Goal: Information Seeking & Learning: Learn about a topic

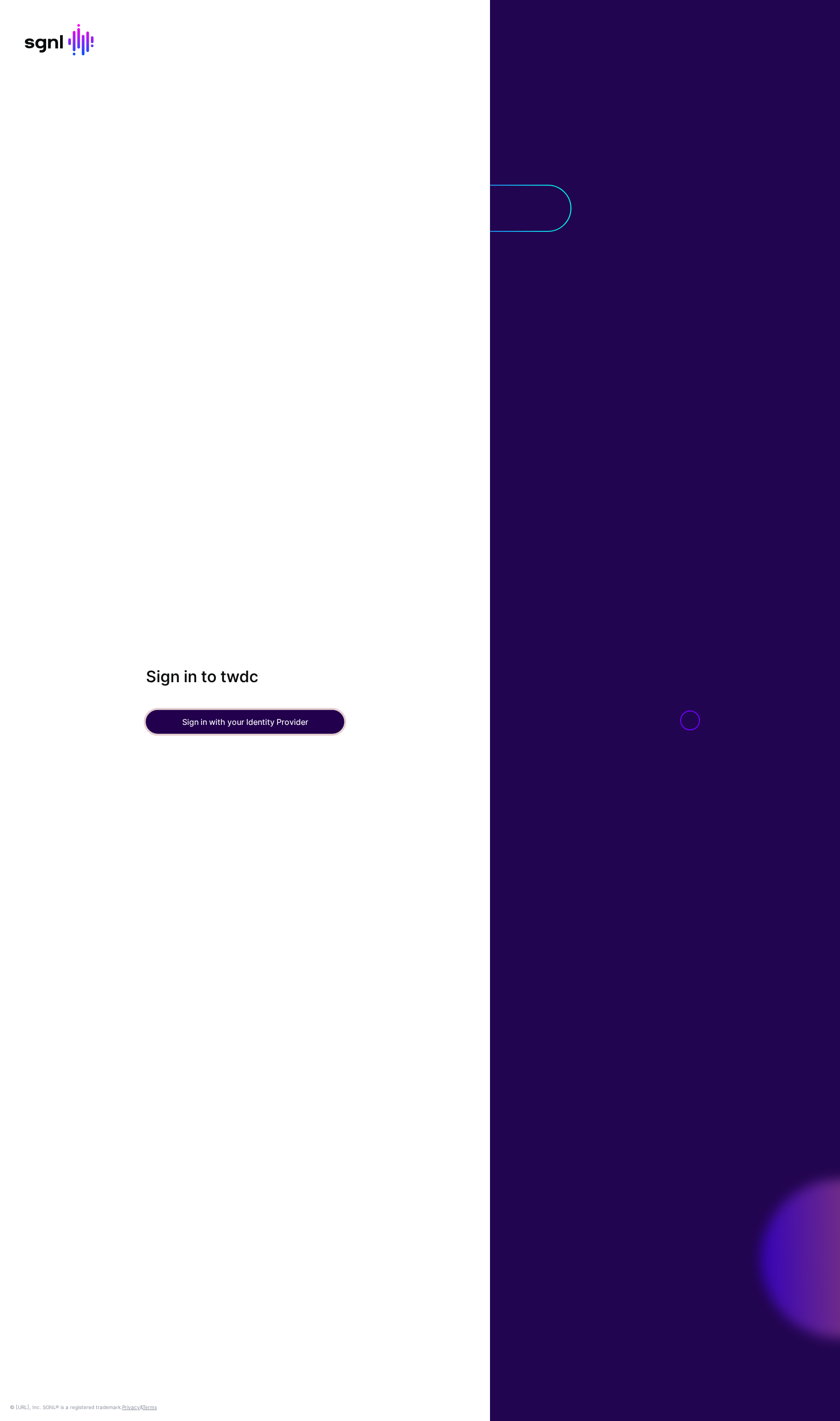
click at [239, 720] on button "Sign in with your Identity Provider" at bounding box center [245, 722] width 199 height 24
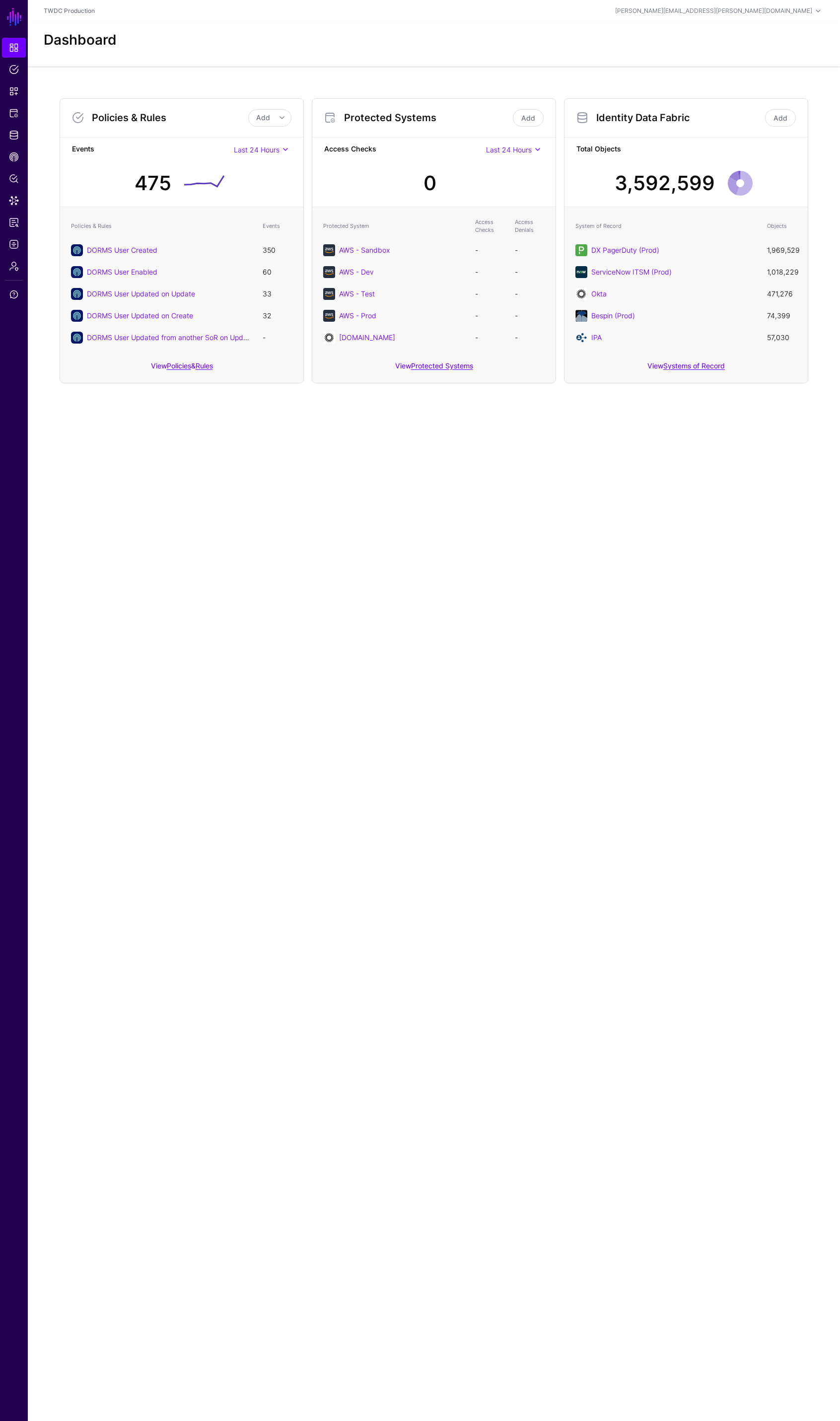
click at [361, 20] on header "TWDC Production [PERSON_NAME][EMAIL_ADDRESS][PERSON_NAME][DOMAIN_NAME] [PERSON_…" at bounding box center [434, 11] width 813 height 22
click at [11, 69] on span "Policies" at bounding box center [14, 70] width 10 height 10
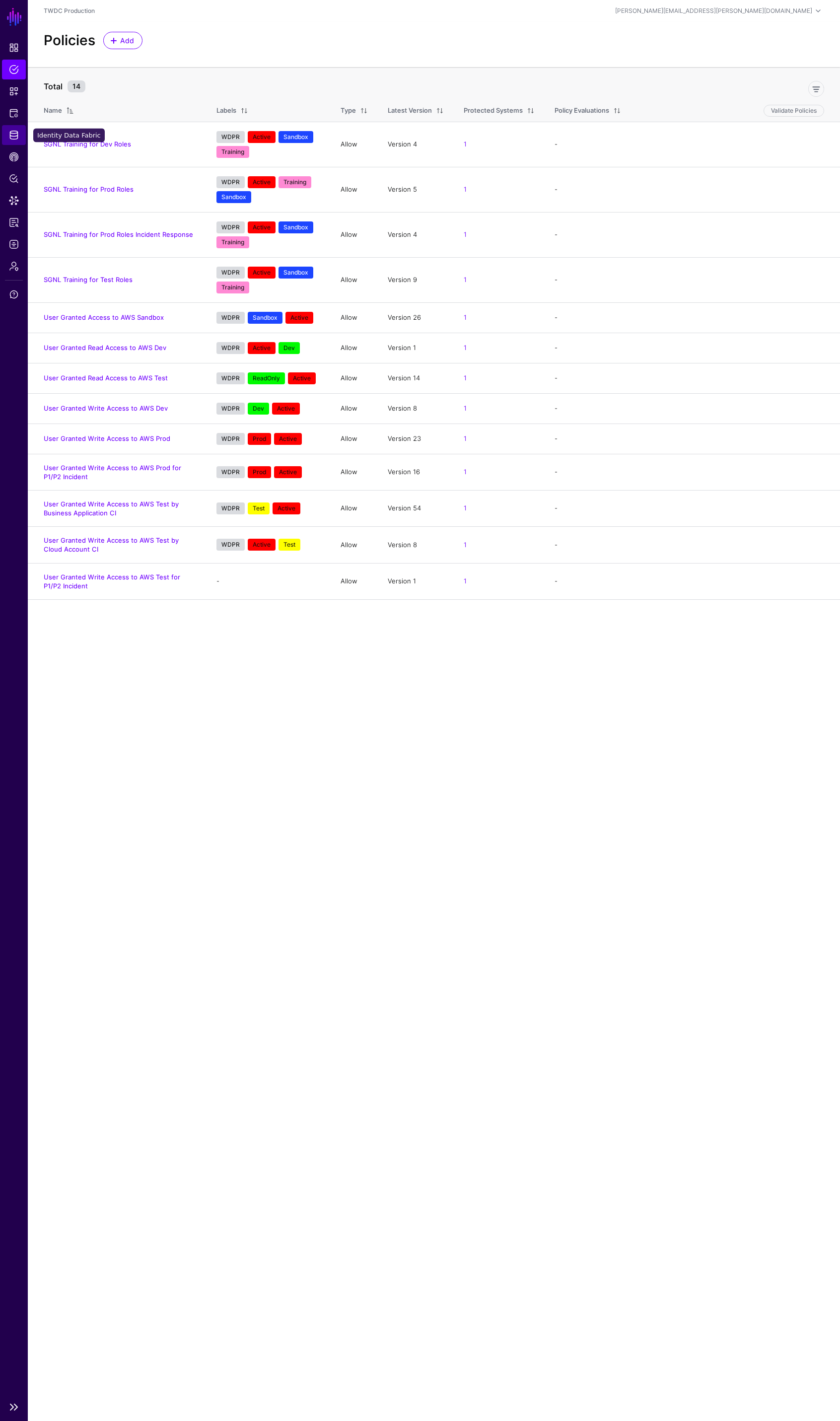
click at [14, 137] on span "Identity Data Fabric" at bounding box center [14, 135] width 10 height 10
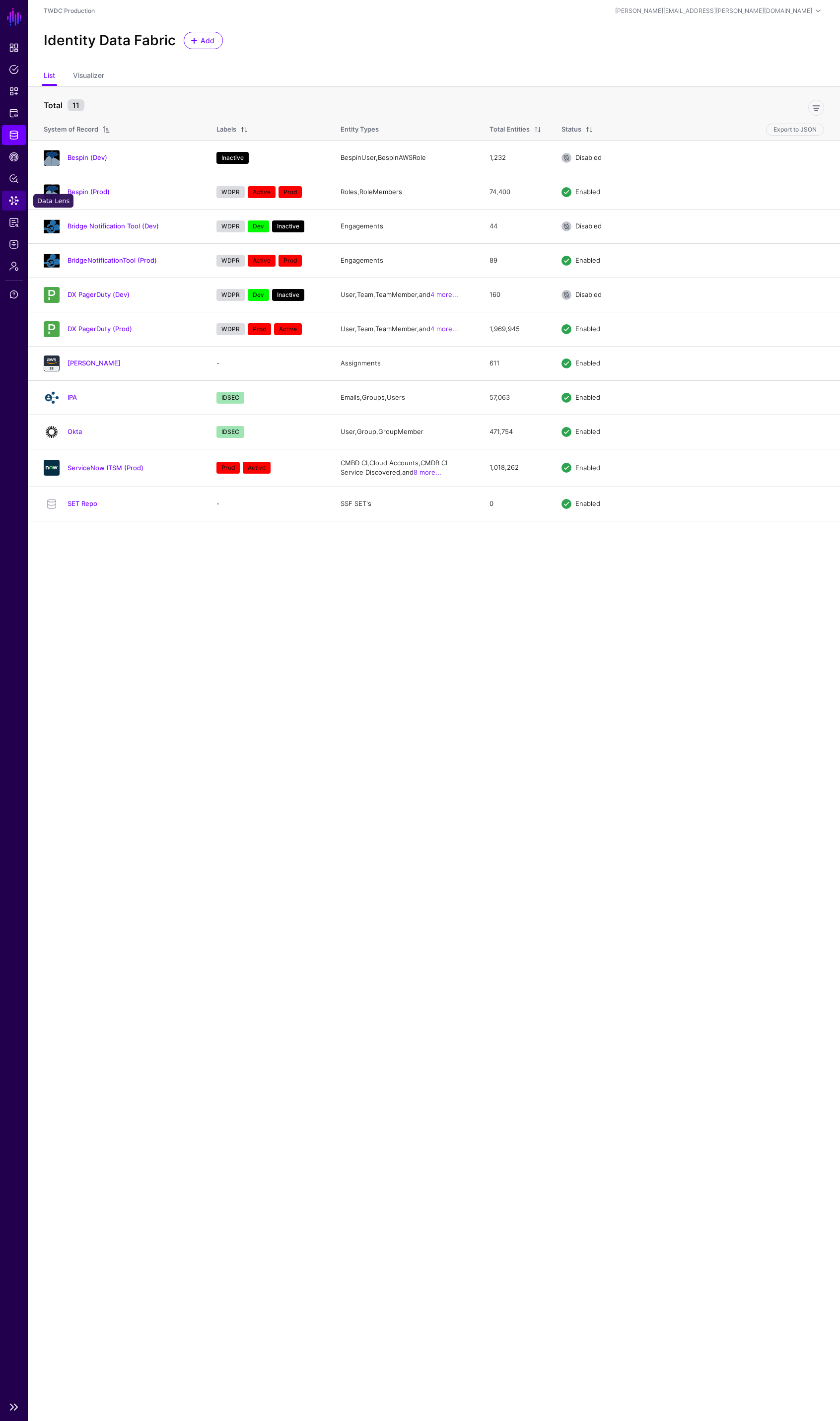
click at [11, 207] on link "Data Lens" at bounding box center [14, 200] width 24 height 20
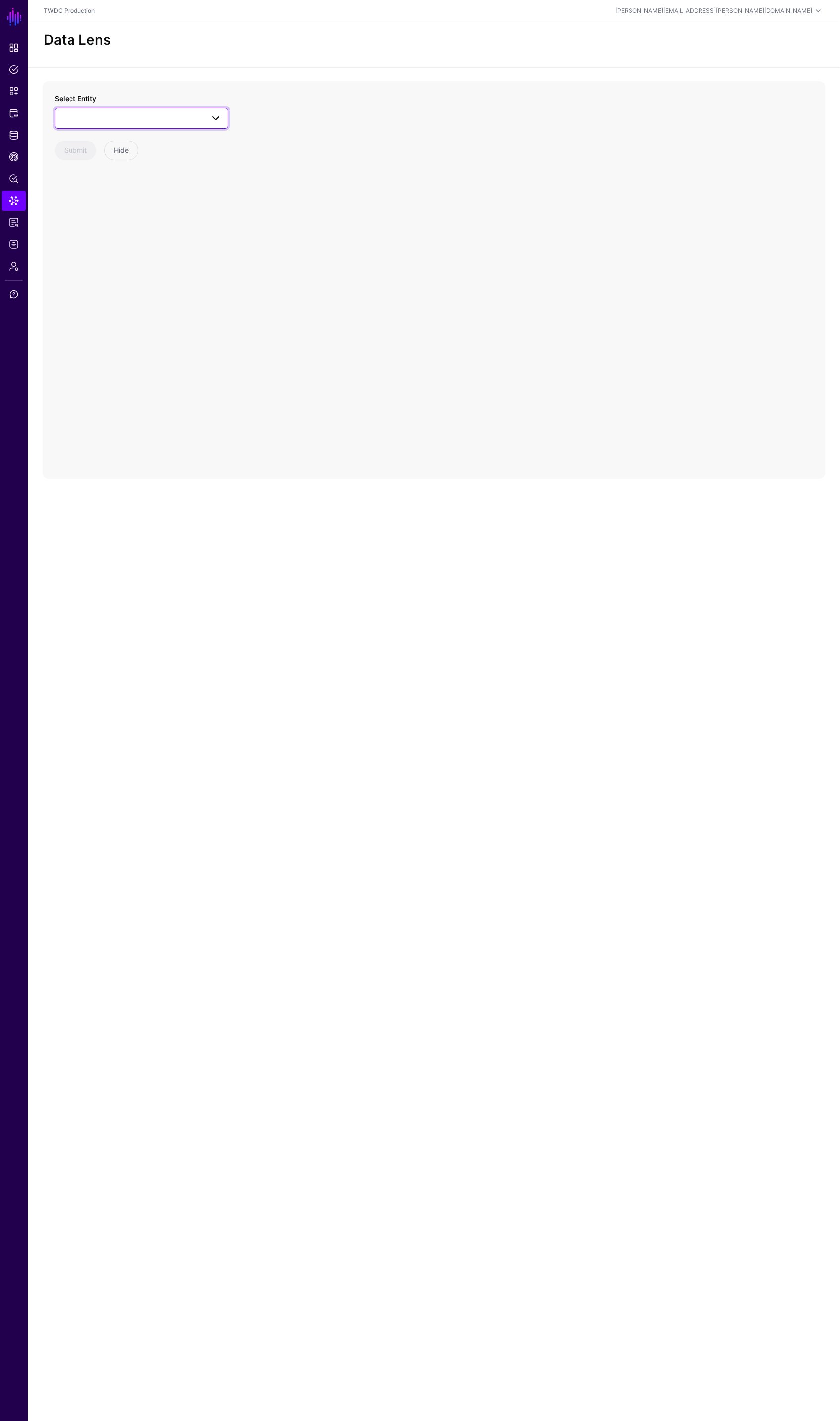
click at [214, 121] on span at bounding box center [216, 118] width 12 height 12
click at [116, 224] on div "Users" at bounding box center [146, 225] width 148 height 10
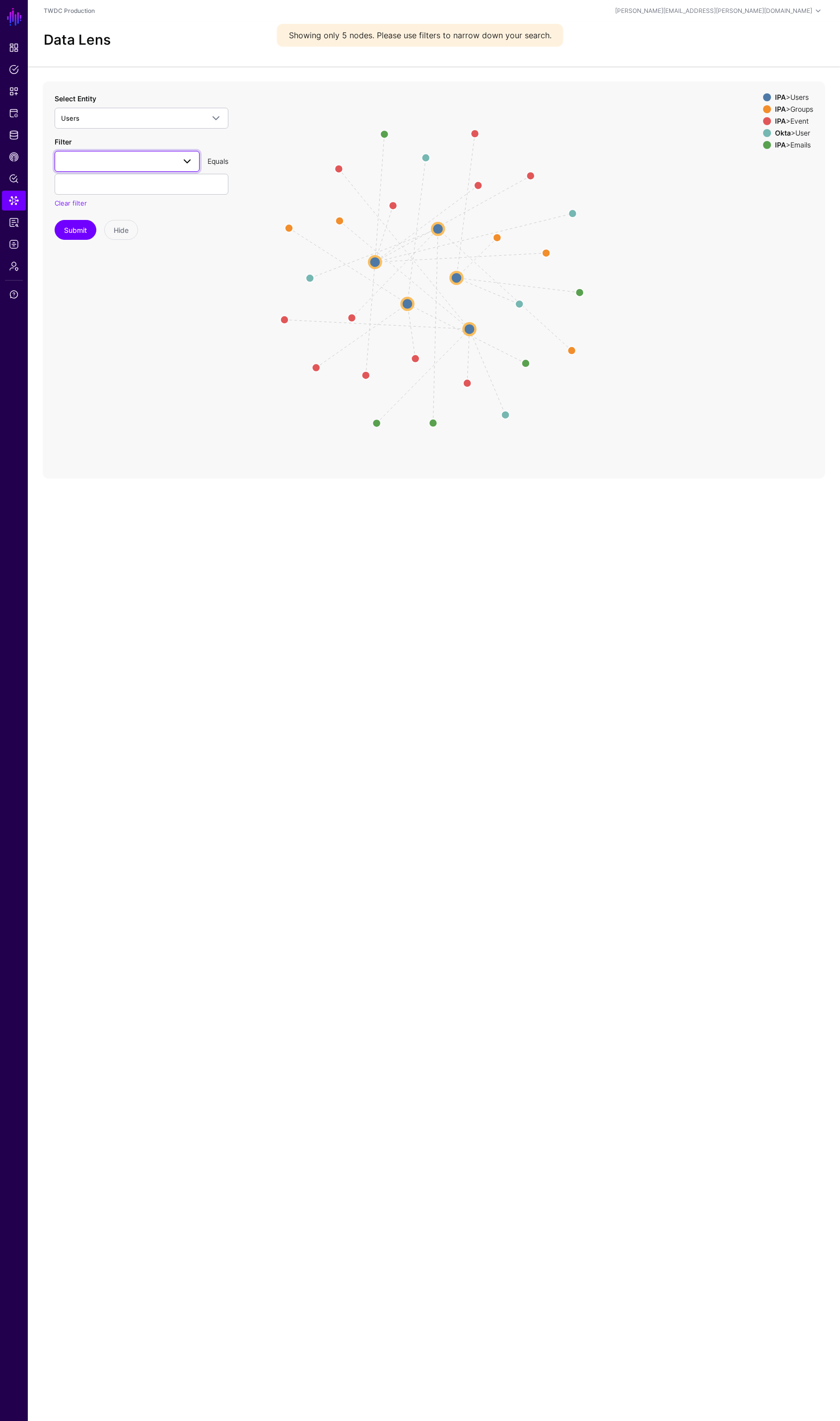
click at [165, 159] on span at bounding box center [127, 161] width 132 height 12
click at [93, 245] on span "familyName" at bounding box center [81, 248] width 36 height 8
click at [108, 191] on input "text" at bounding box center [141, 184] width 174 height 21
type input "*******"
click at [54, 220] on button "Submit" at bounding box center [75, 229] width 41 height 20
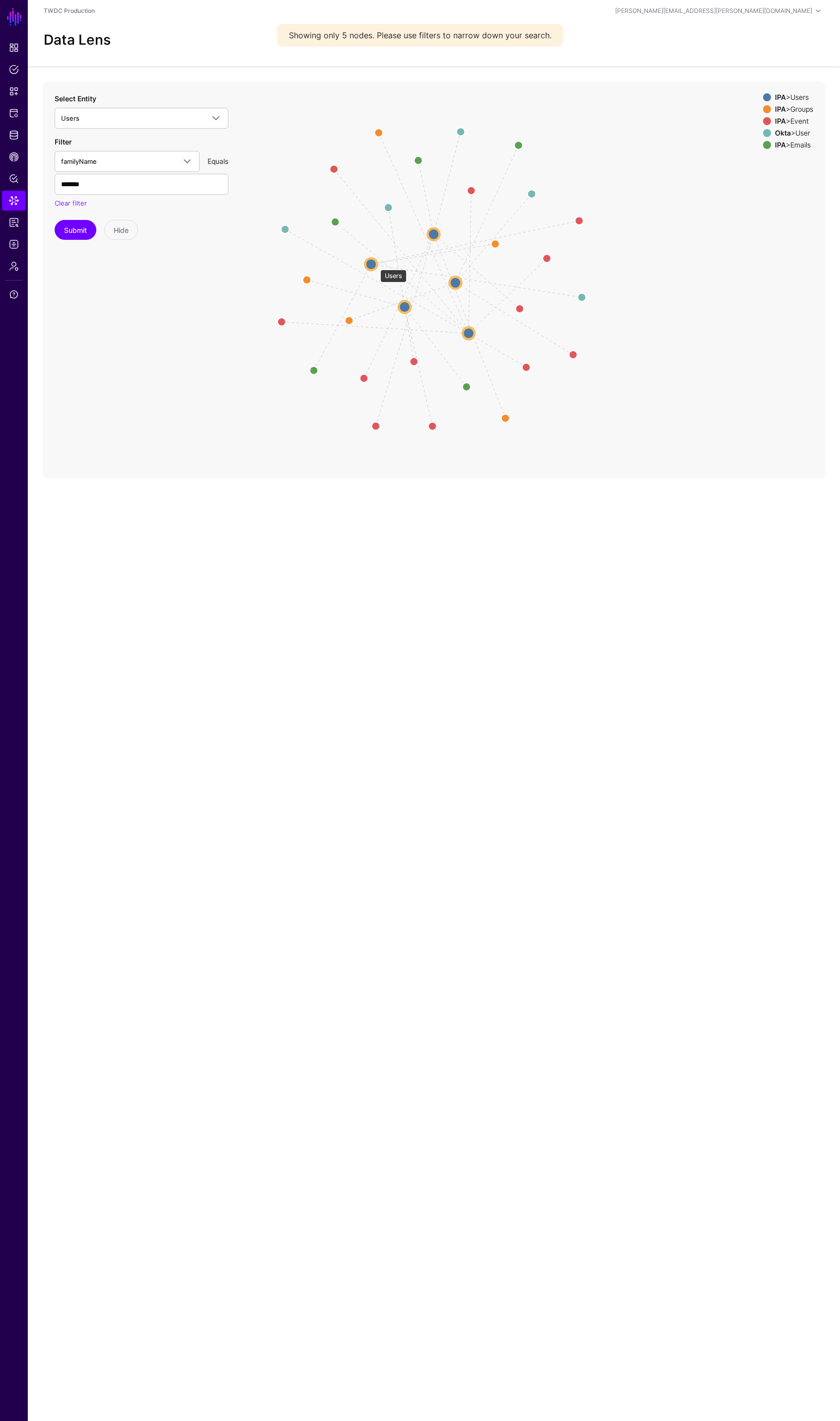
click at [375, 265] on circle at bounding box center [371, 264] width 12 height 12
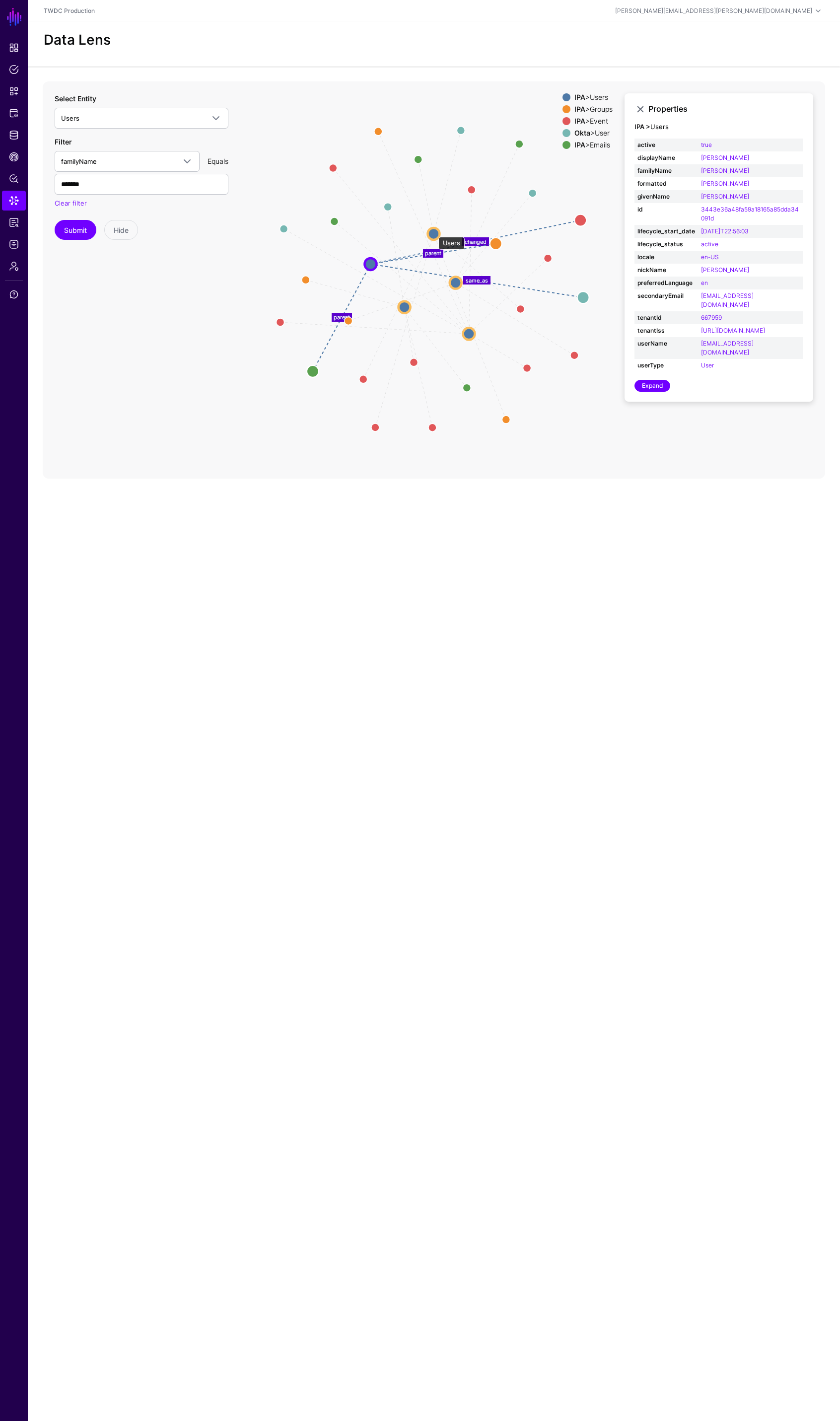
click at [433, 232] on circle at bounding box center [433, 233] width 12 height 12
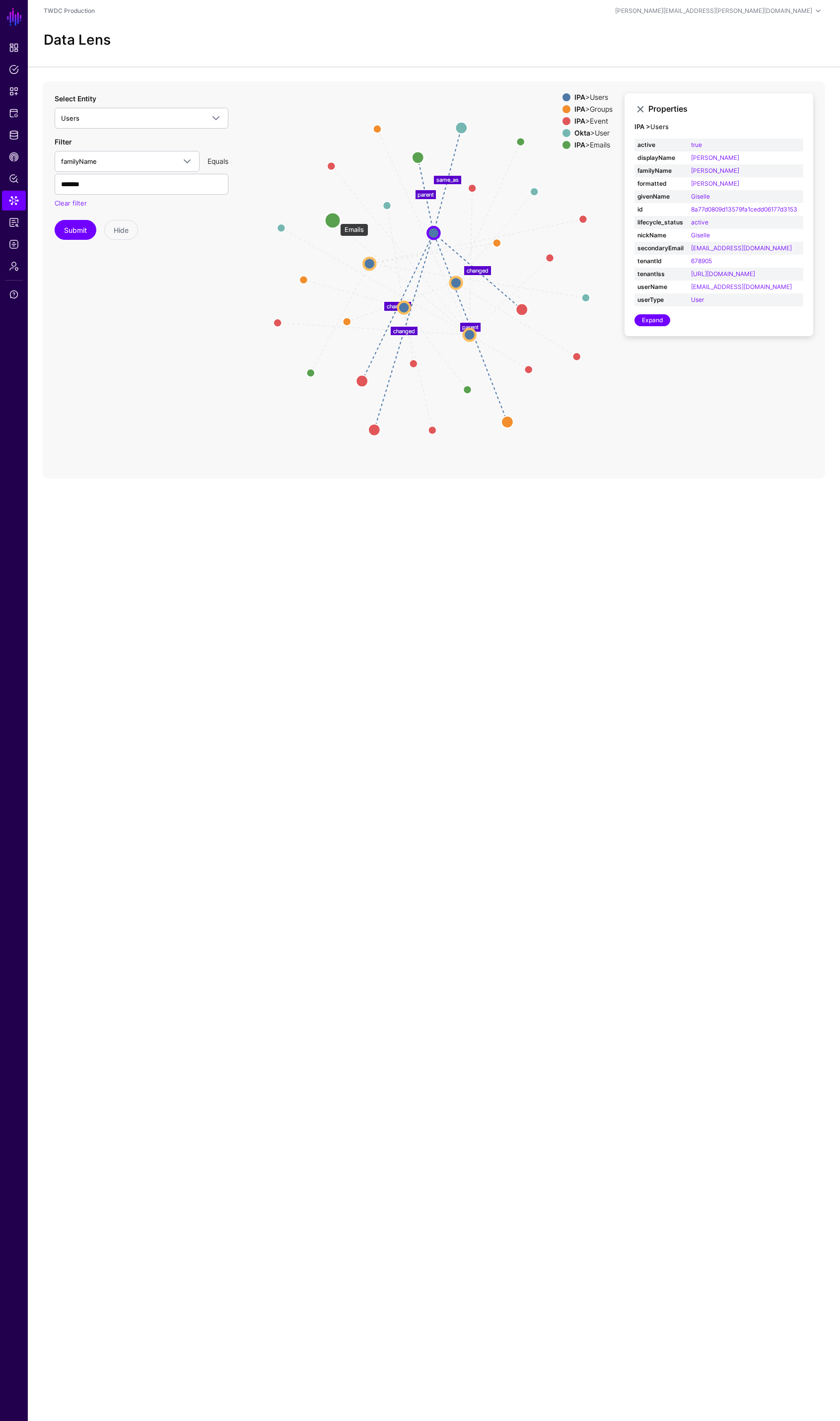
click at [335, 219] on circle at bounding box center [333, 220] width 16 height 16
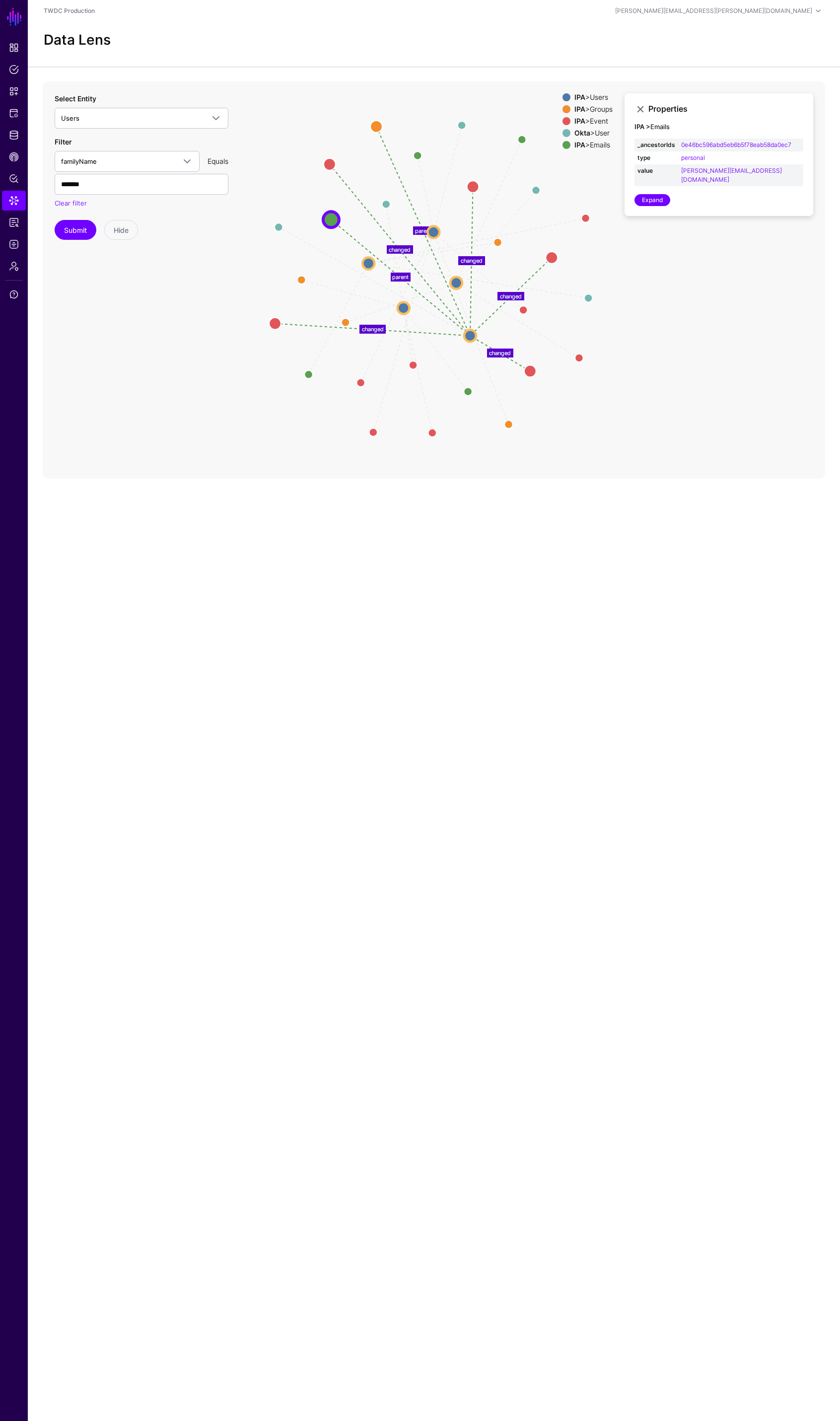
click at [592, 106] on div "IPA > Groups" at bounding box center [593, 109] width 42 height 8
click at [593, 122] on div "IPA > Event" at bounding box center [593, 121] width 42 height 8
click at [593, 132] on div "Okta > User" at bounding box center [593, 133] width 42 height 8
click at [594, 145] on div "IPA > Emails" at bounding box center [593, 145] width 42 height 8
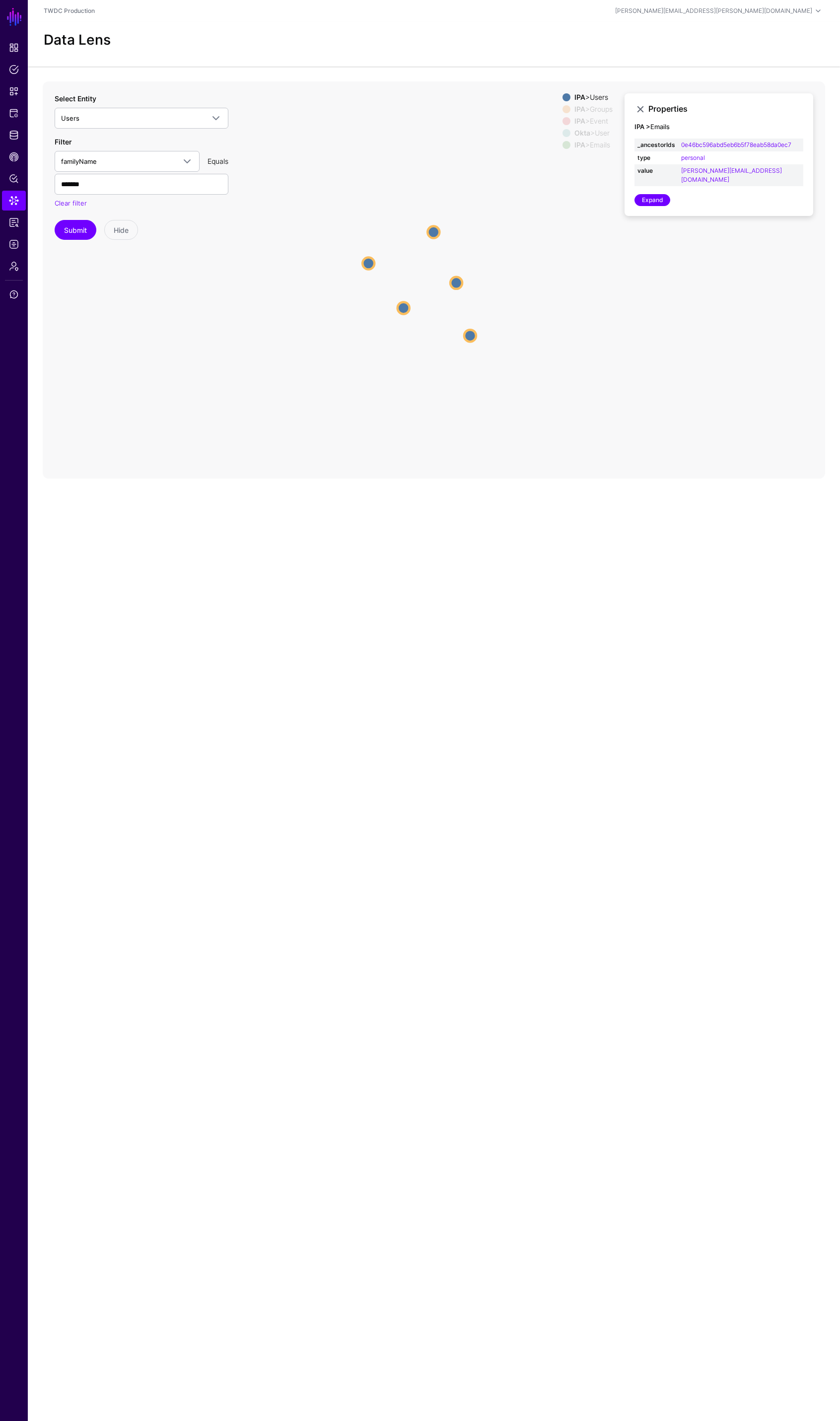
click at [602, 345] on icon "same_as changed parent parent changed changed same_as same_as changed parent pa…" at bounding box center [434, 280] width 783 height 397
click at [458, 283] on circle at bounding box center [456, 282] width 12 height 12
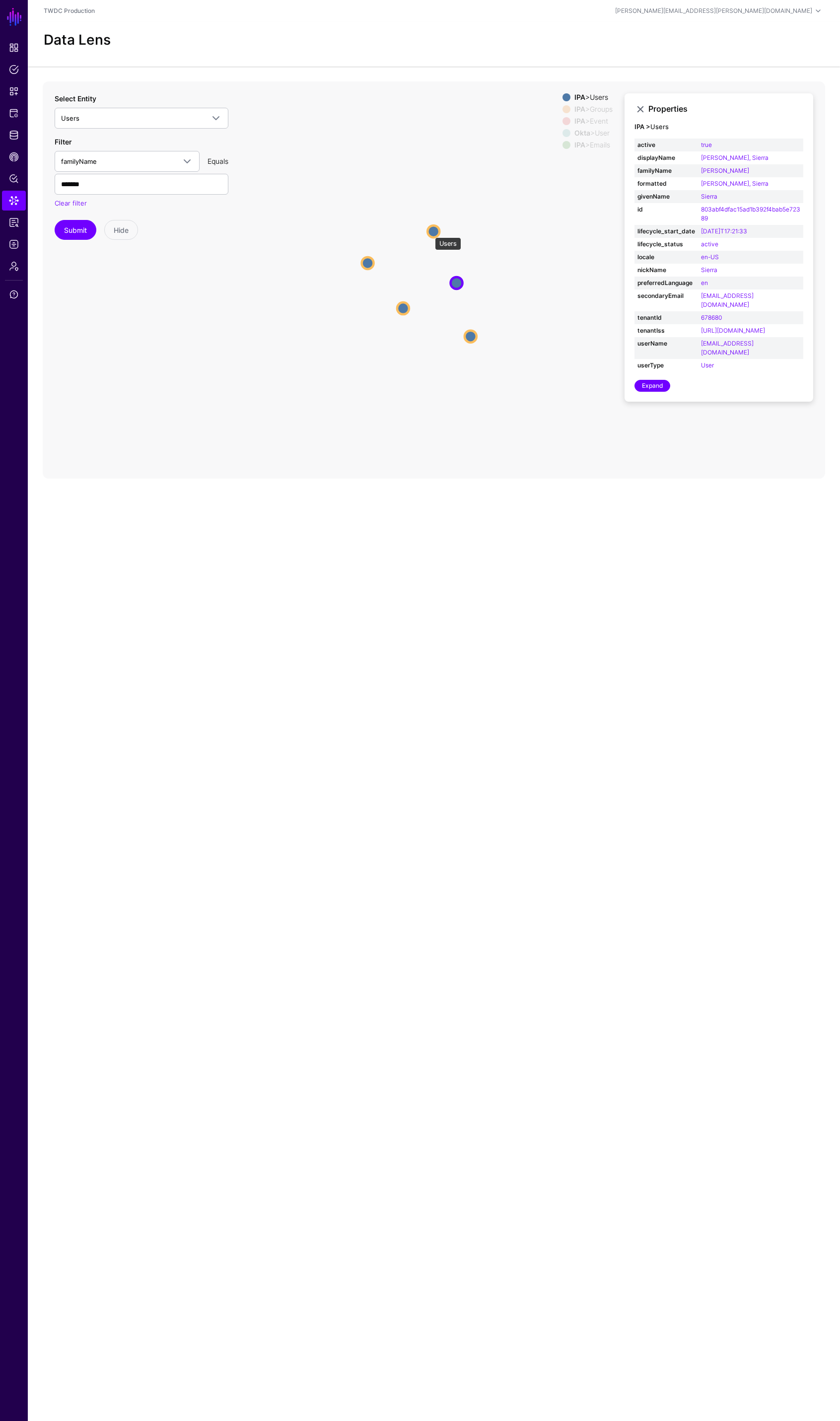
click at [430, 232] on circle at bounding box center [433, 231] width 12 height 12
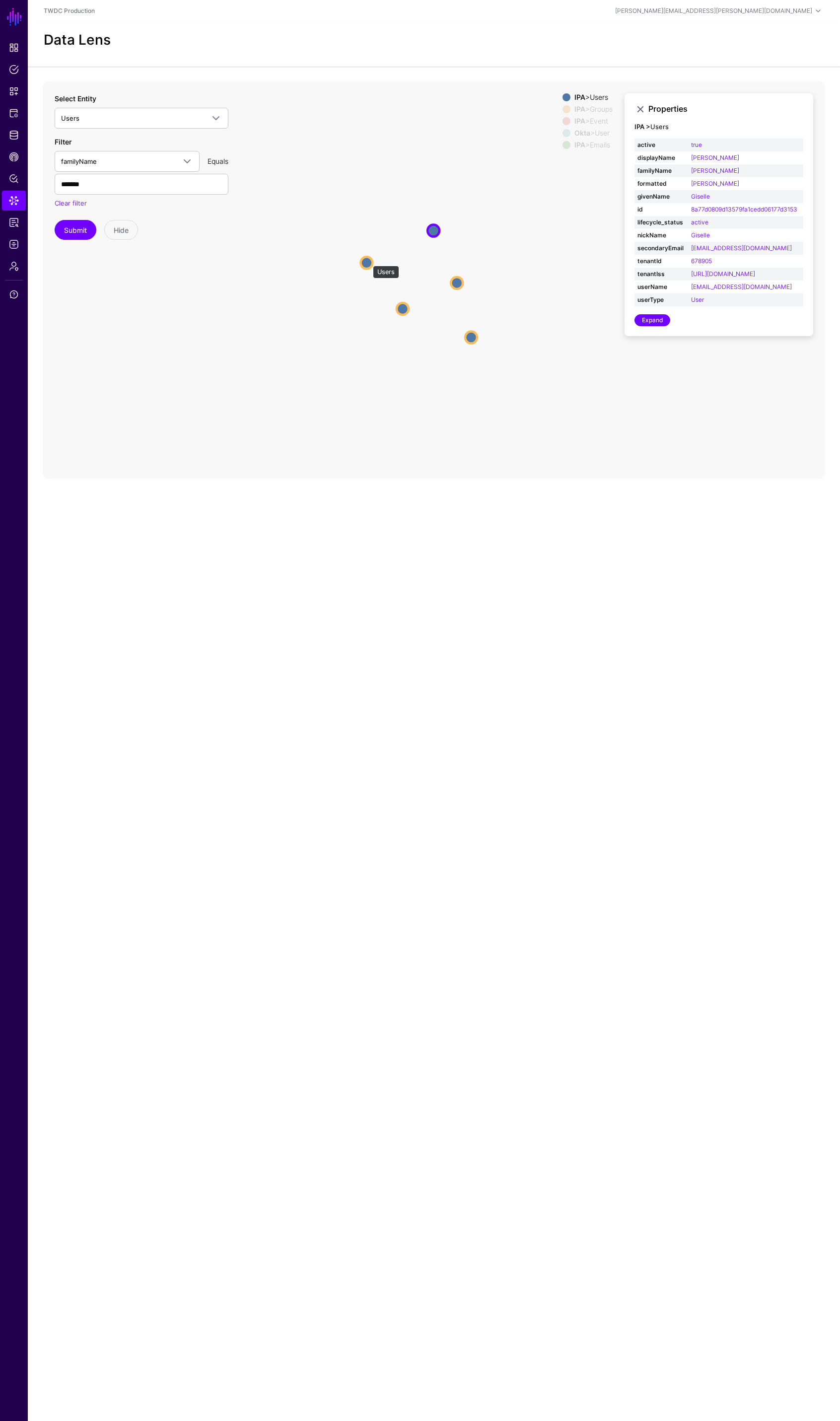
click at [368, 261] on circle at bounding box center [366, 262] width 12 height 12
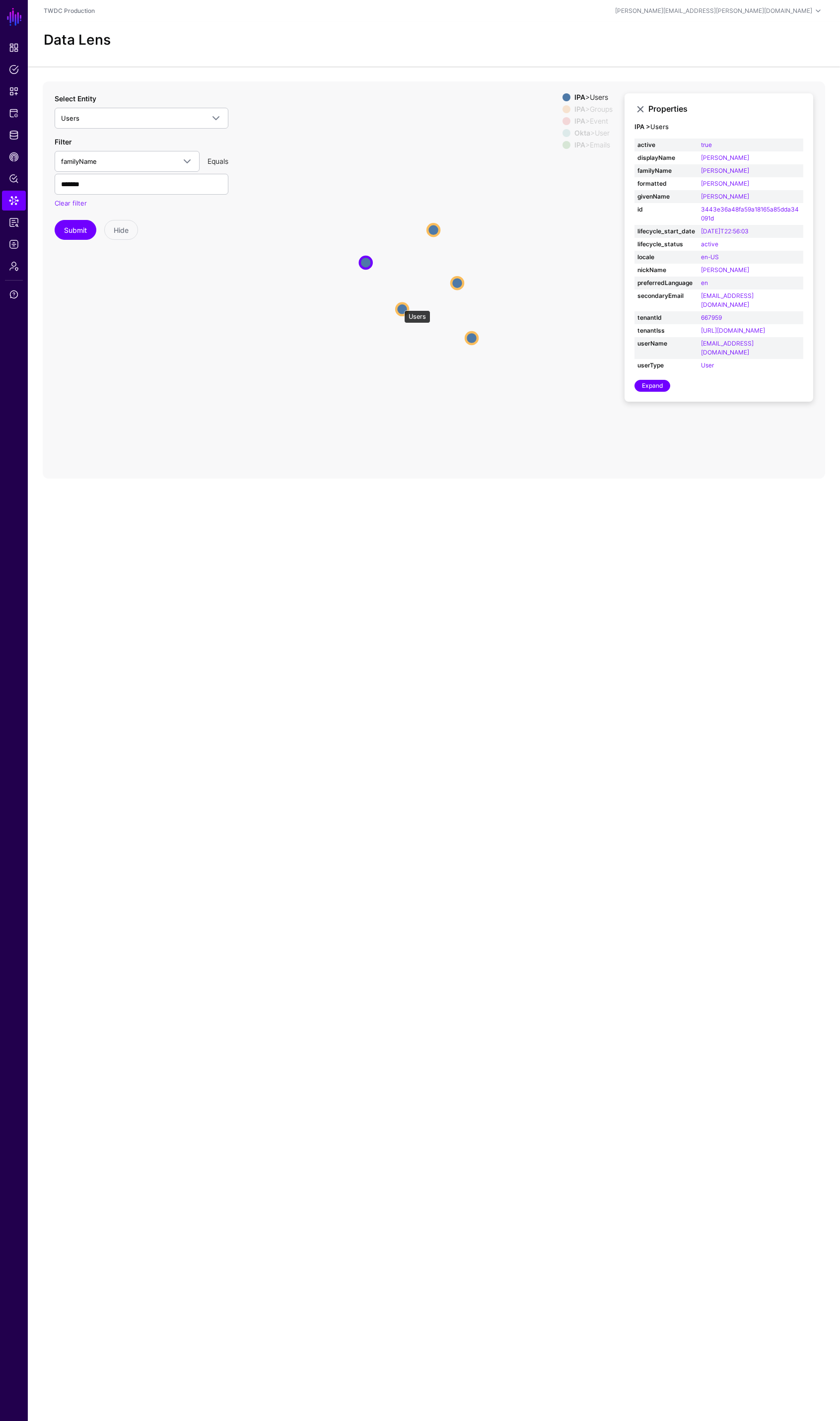
click at [399, 306] on circle at bounding box center [402, 308] width 12 height 12
click at [474, 339] on circle at bounding box center [472, 338] width 12 height 12
click at [463, 280] on circle at bounding box center [458, 283] width 12 height 12
click at [472, 337] on circle at bounding box center [473, 339] width 12 height 12
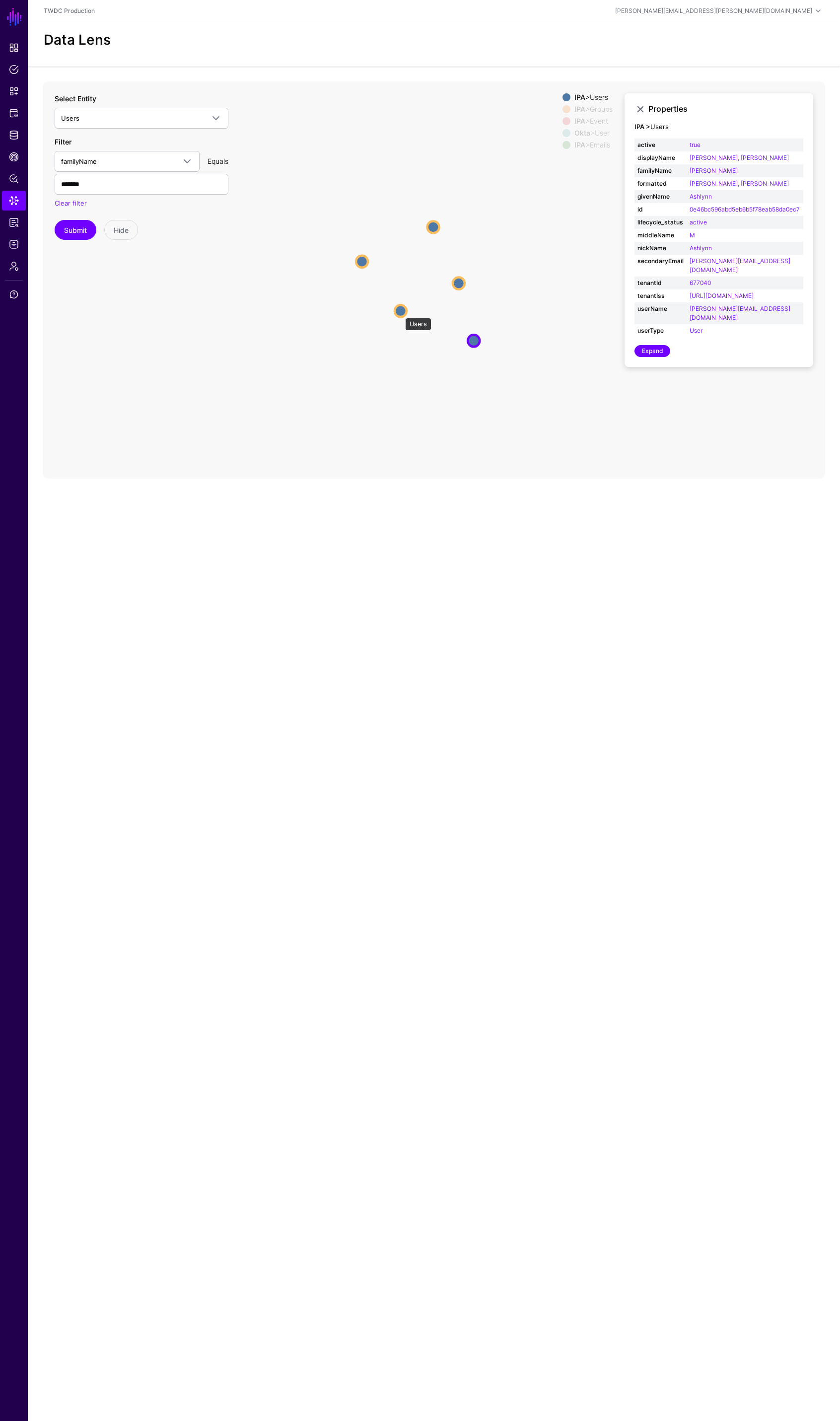
click at [400, 313] on circle at bounding box center [400, 311] width 12 height 12
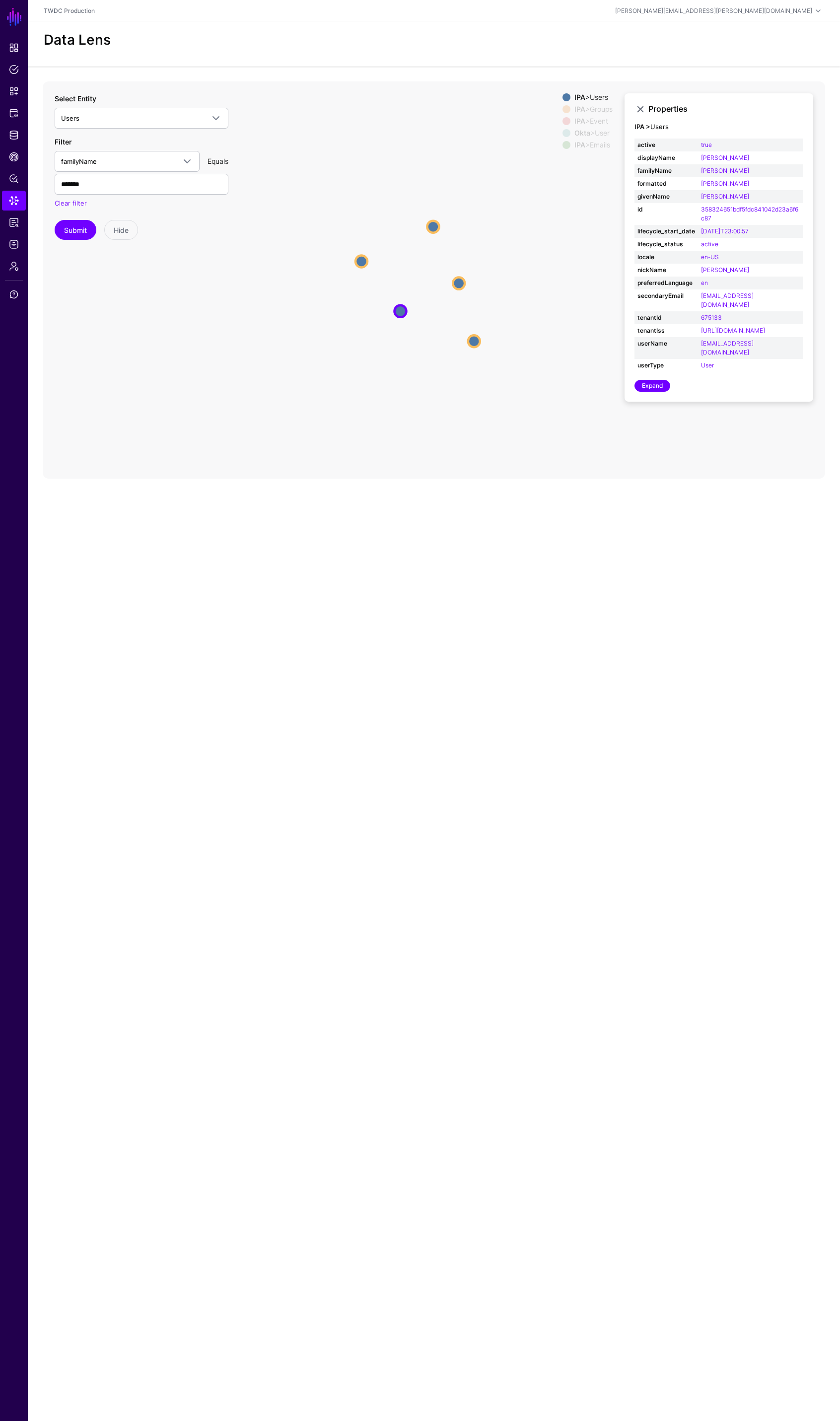
click at [542, 213] on icon "changed parent changed changed changed parent changed same_as changed changed p…" at bounding box center [434, 280] width 783 height 397
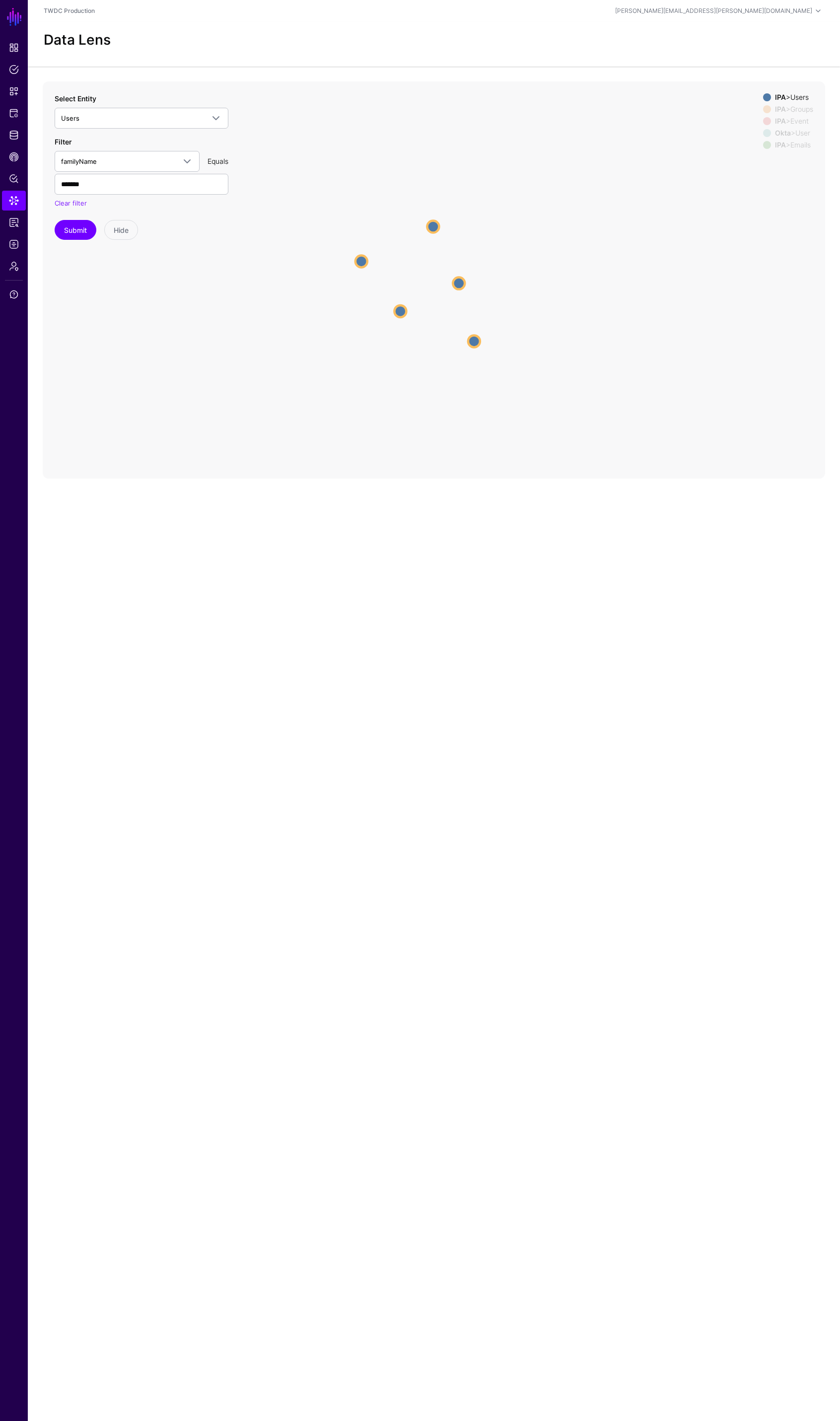
click at [775, 98] on strong "IPA" at bounding box center [780, 97] width 11 height 8
click at [788, 132] on div "Okta > User" at bounding box center [794, 133] width 42 height 8
click at [465, 108] on circle at bounding box center [465, 108] width 16 height 16
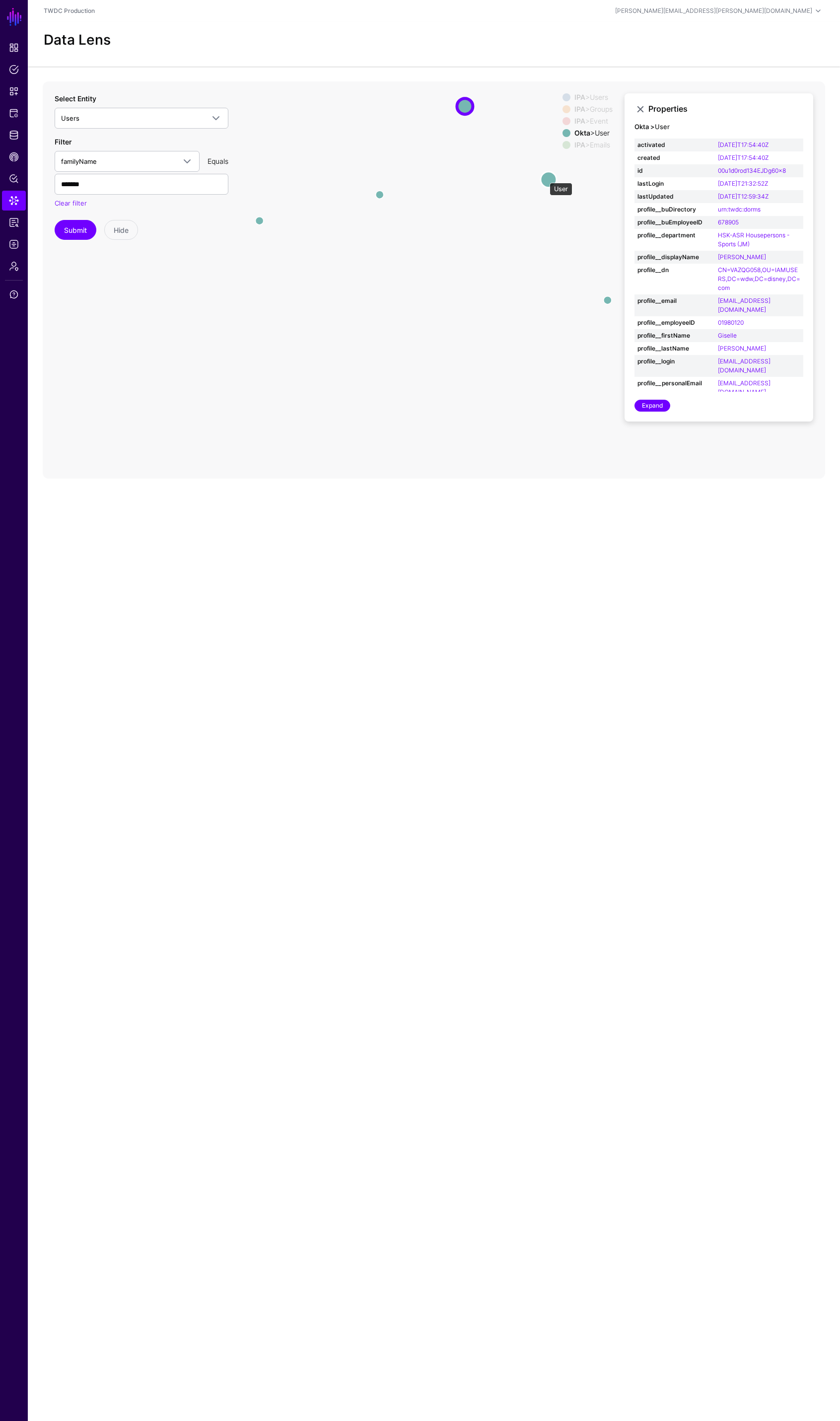
click at [544, 178] on circle at bounding box center [548, 179] width 16 height 16
click at [610, 296] on circle at bounding box center [610, 301] width 16 height 16
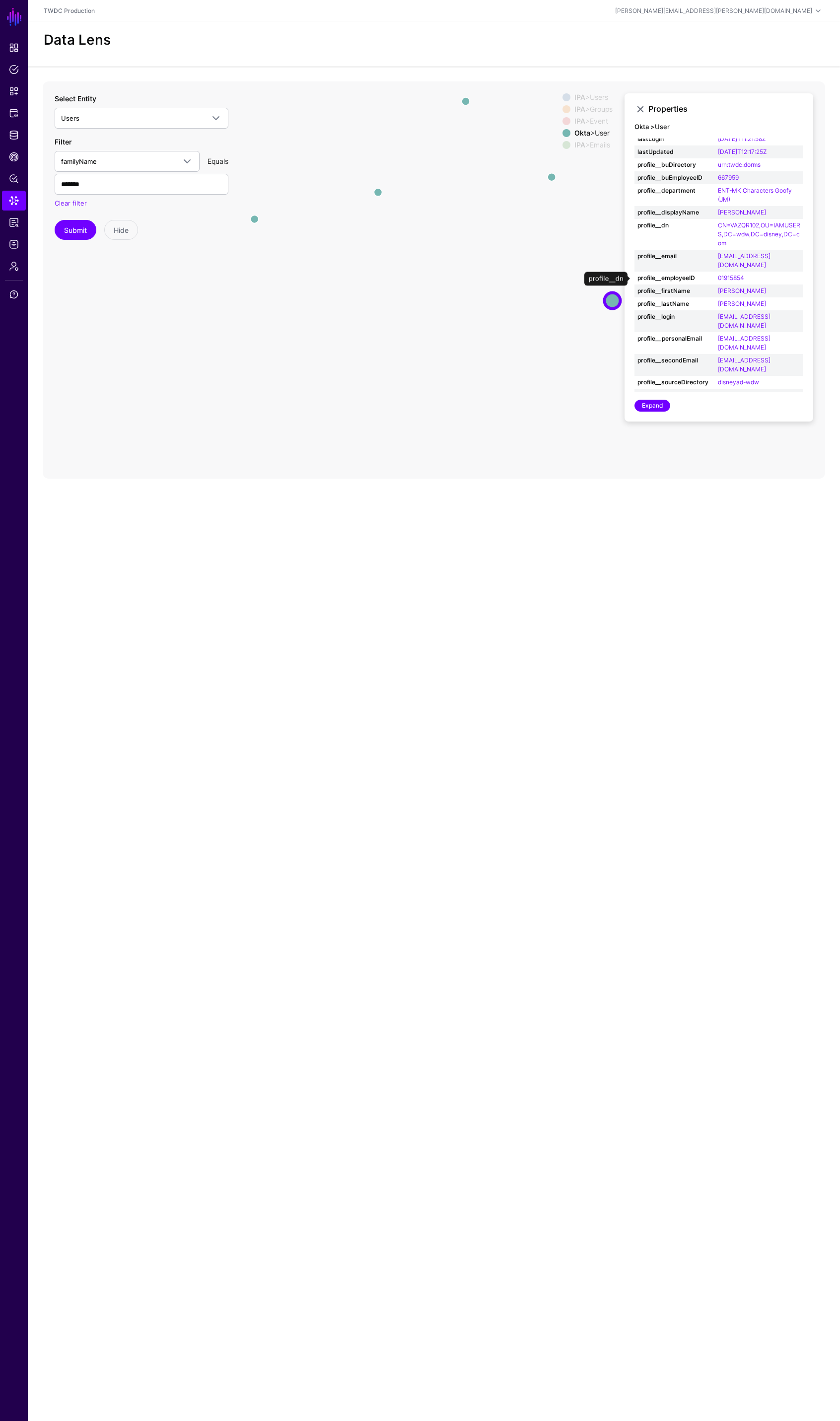
scroll to position [136, 0]
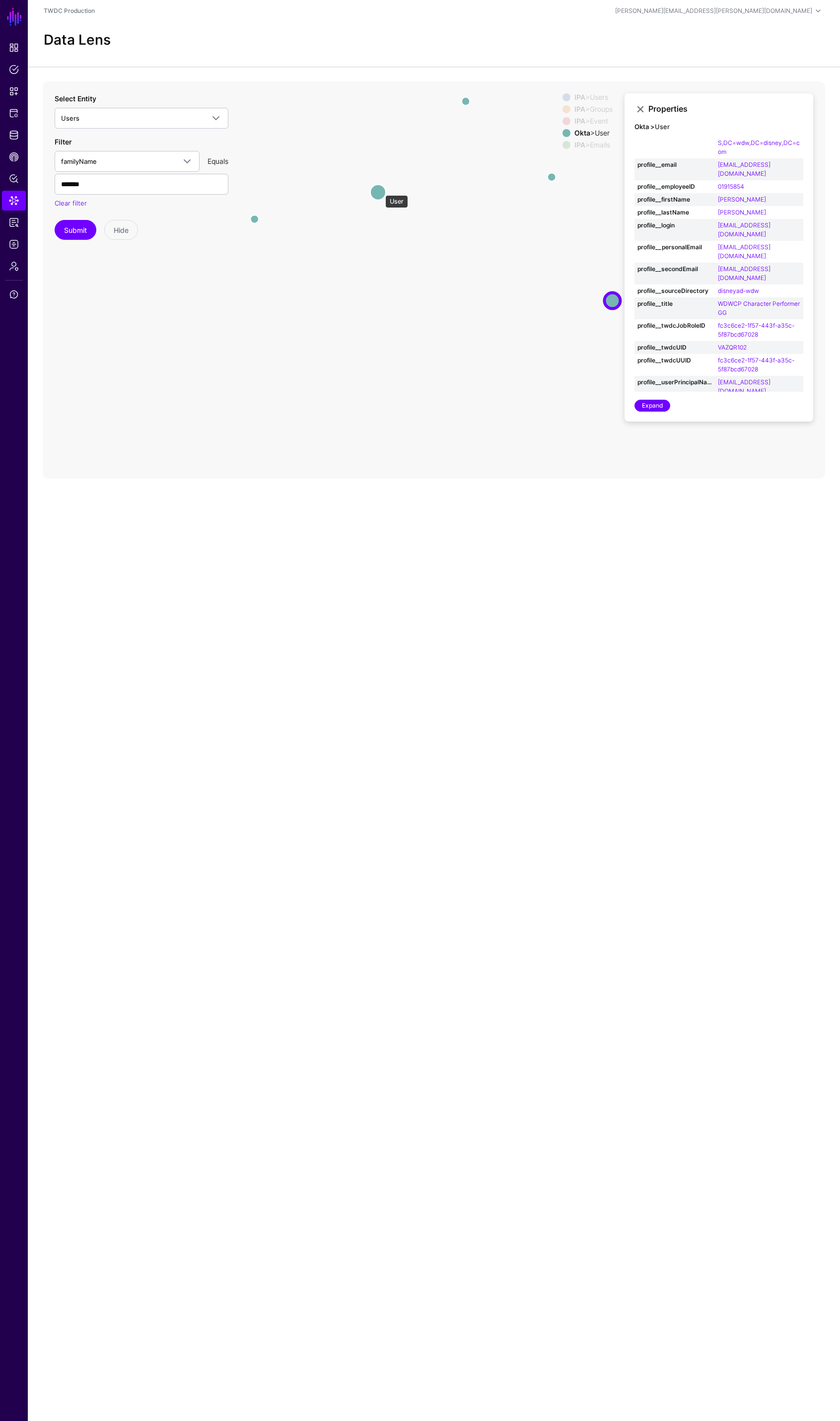
click at [380, 190] on circle at bounding box center [378, 192] width 16 height 16
click at [399, 265] on icon "same_as same_as changed parent changed changed changed parent changed same_as c…" at bounding box center [434, 280] width 783 height 397
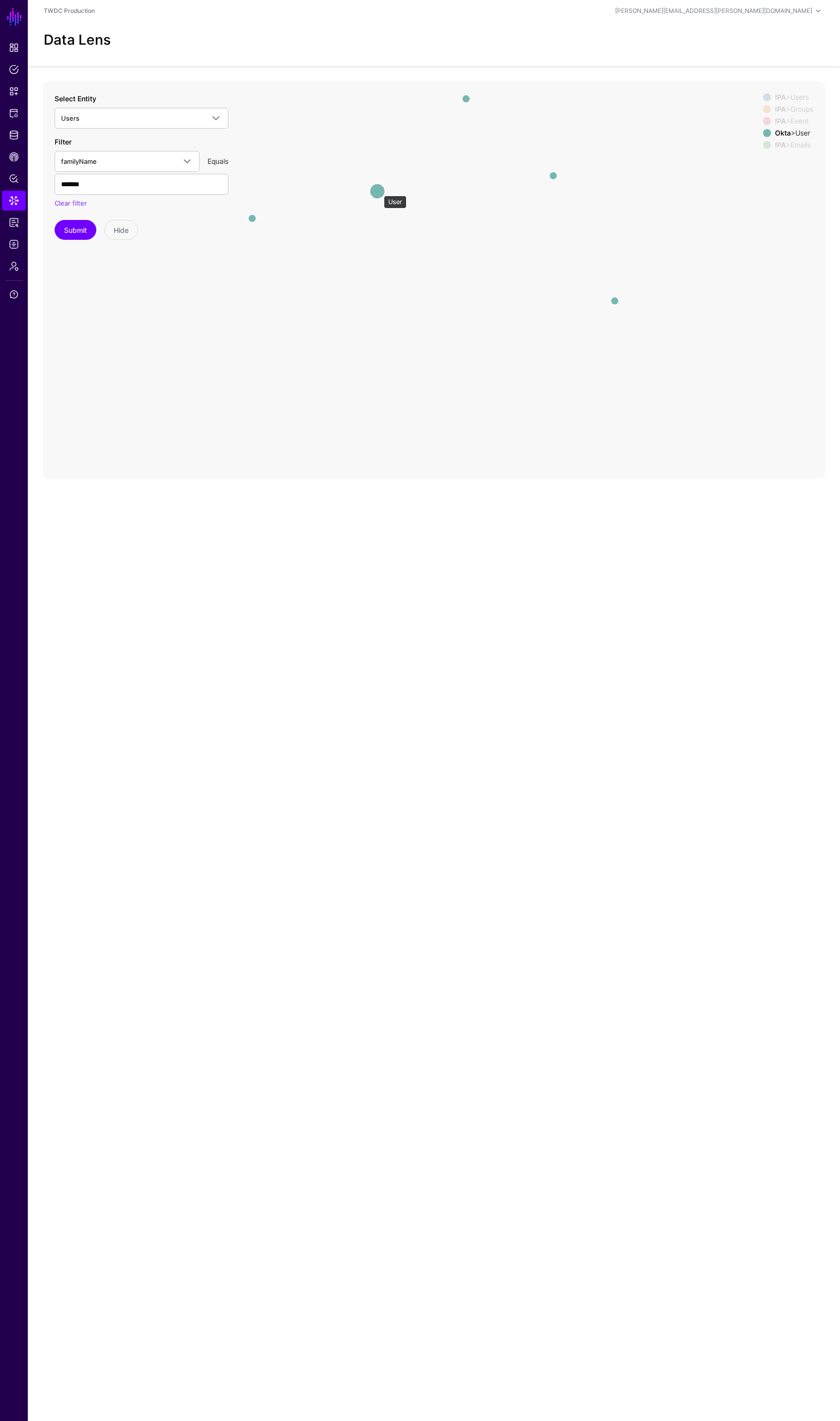
click at [379, 191] on circle at bounding box center [377, 191] width 16 height 16
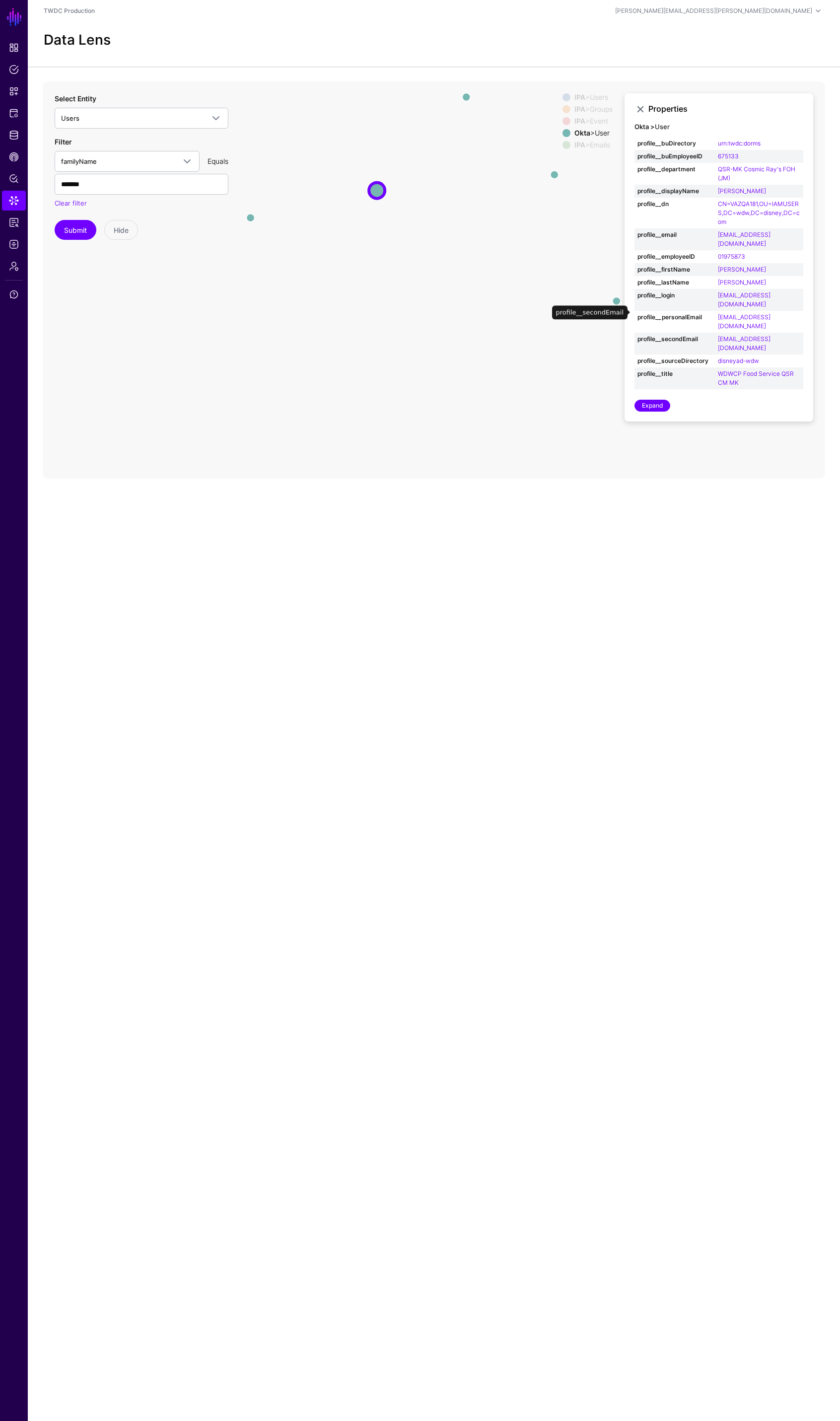
scroll to position [66, 0]
click at [613, 299] on circle at bounding box center [617, 301] width 16 height 16
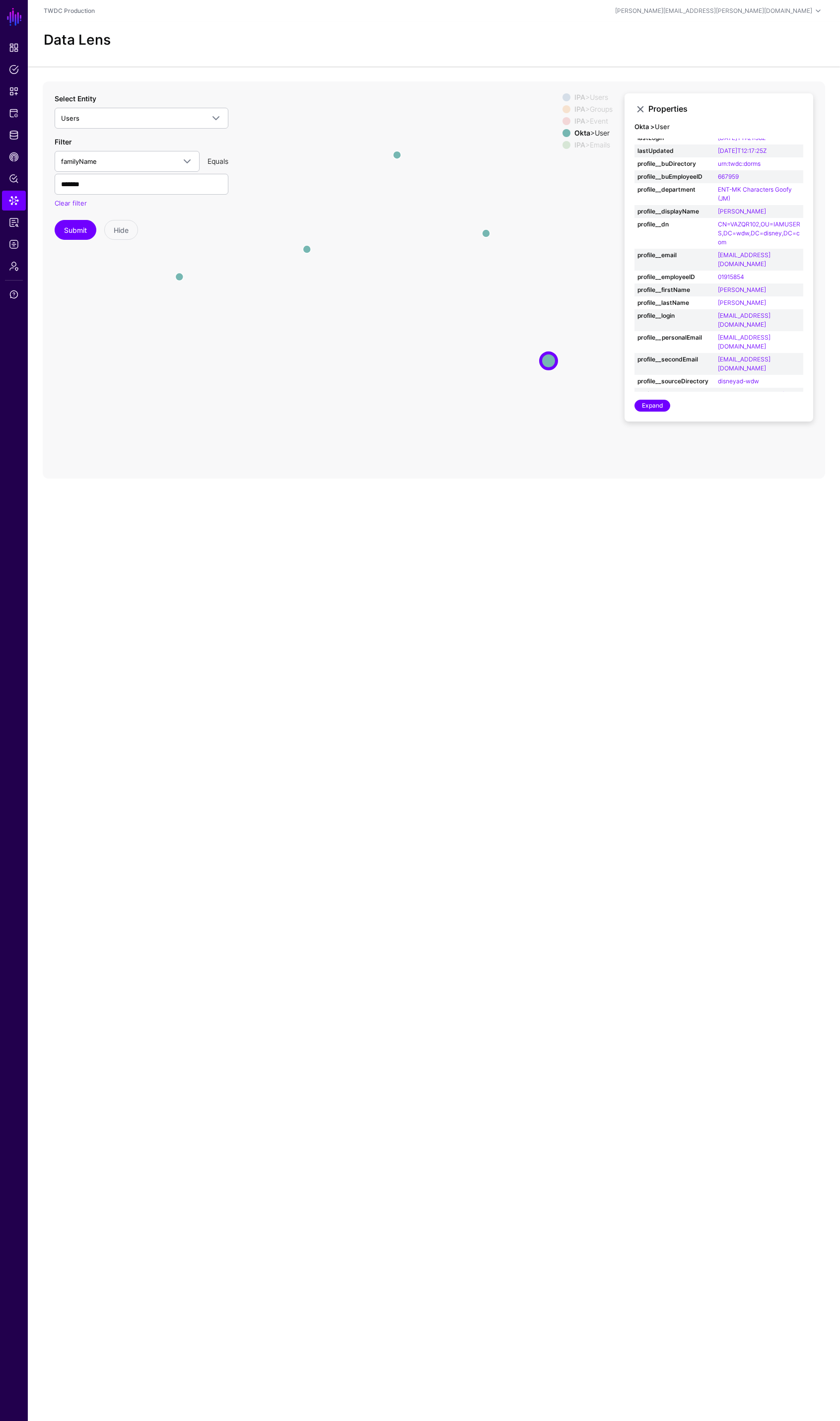
drag, startPoint x: 501, startPoint y: 289, endPoint x: 432, endPoint y: 349, distance: 91.4
click at [432, 349] on icon "same_as same_as changed parent changed changed changed parent changed same_as c…" at bounding box center [434, 280] width 783 height 397
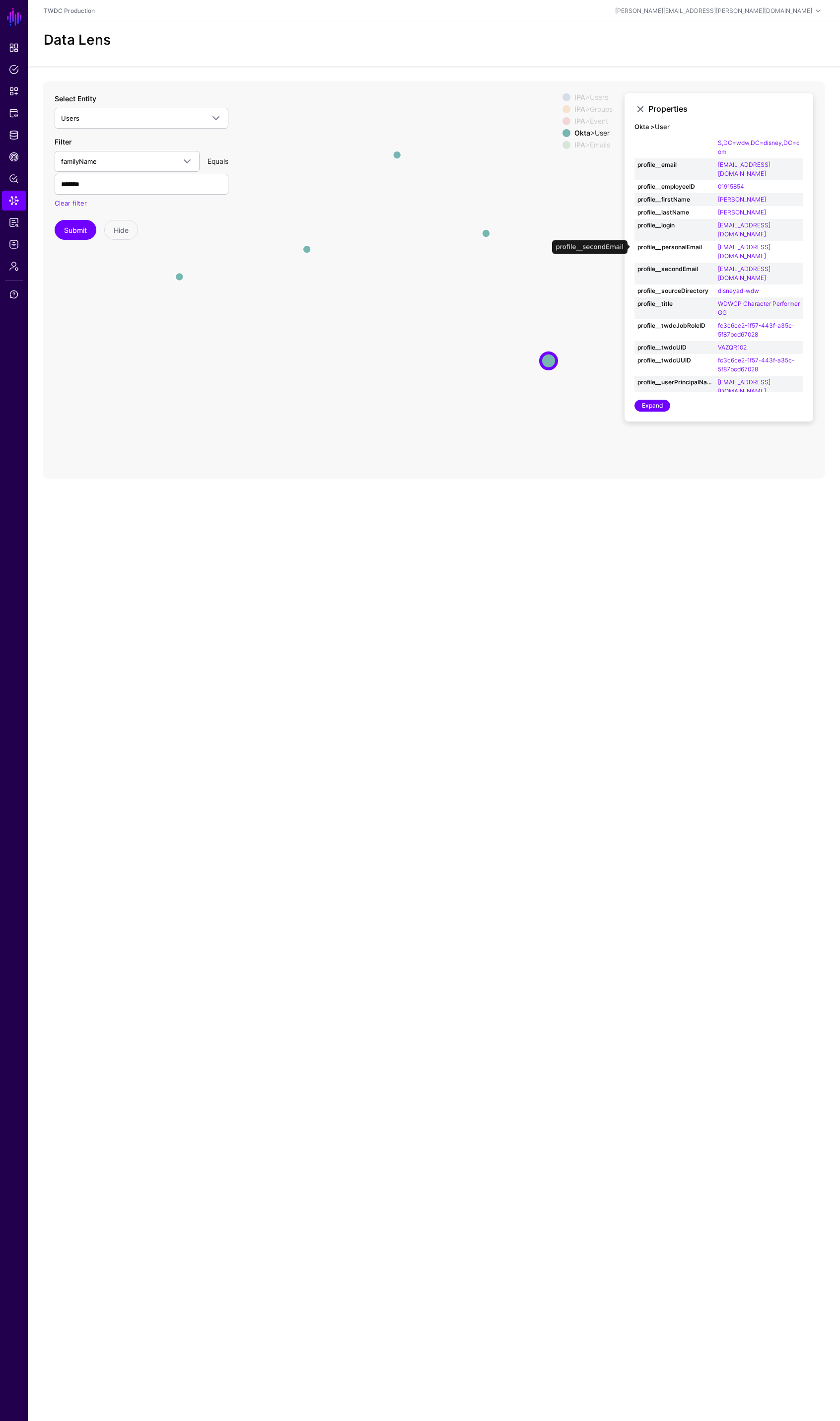
scroll to position [0, 0]
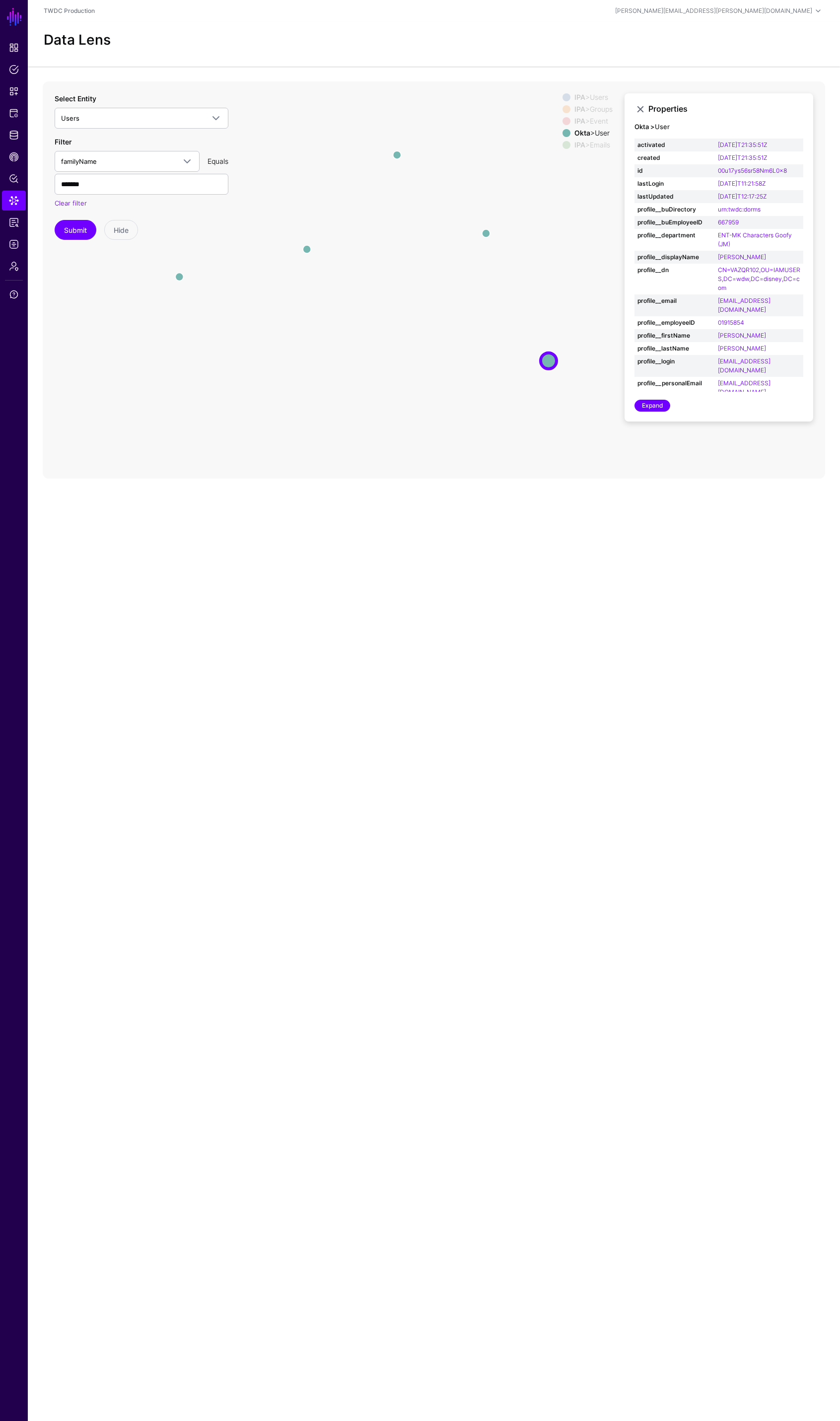
click at [592, 106] on div "IPA > Groups" at bounding box center [593, 109] width 42 height 8
click at [546, 356] on circle at bounding box center [548, 361] width 16 height 16
click at [530, 536] on main "SGNL Dashboard Policies Snippets Protected Systems Identity Data Fabric CAEP Hu…" at bounding box center [420, 710] width 840 height 1421
click at [11, 139] on span "Identity Data Fabric" at bounding box center [14, 135] width 10 height 10
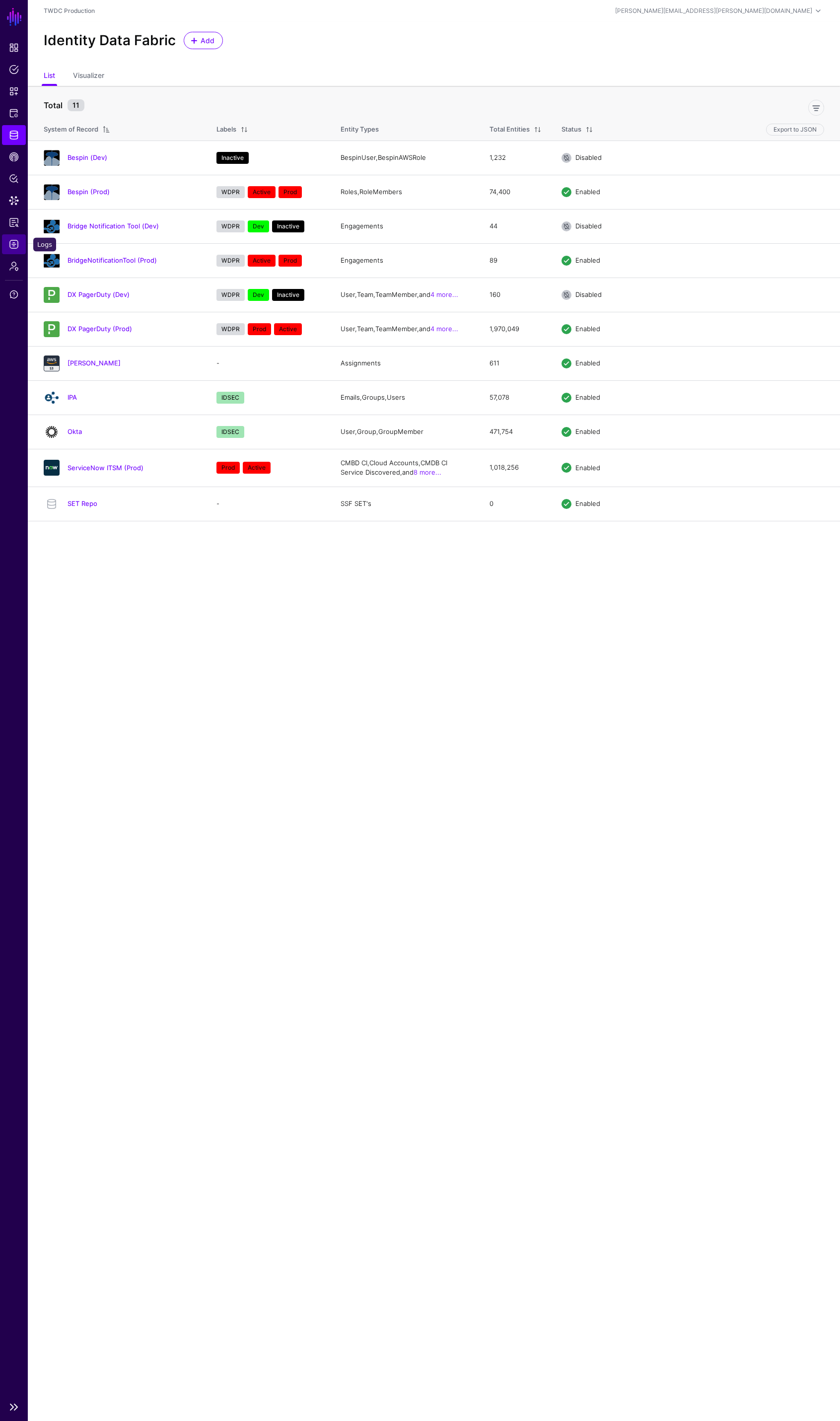
click at [14, 245] on span "Logs" at bounding box center [14, 244] width 10 height 10
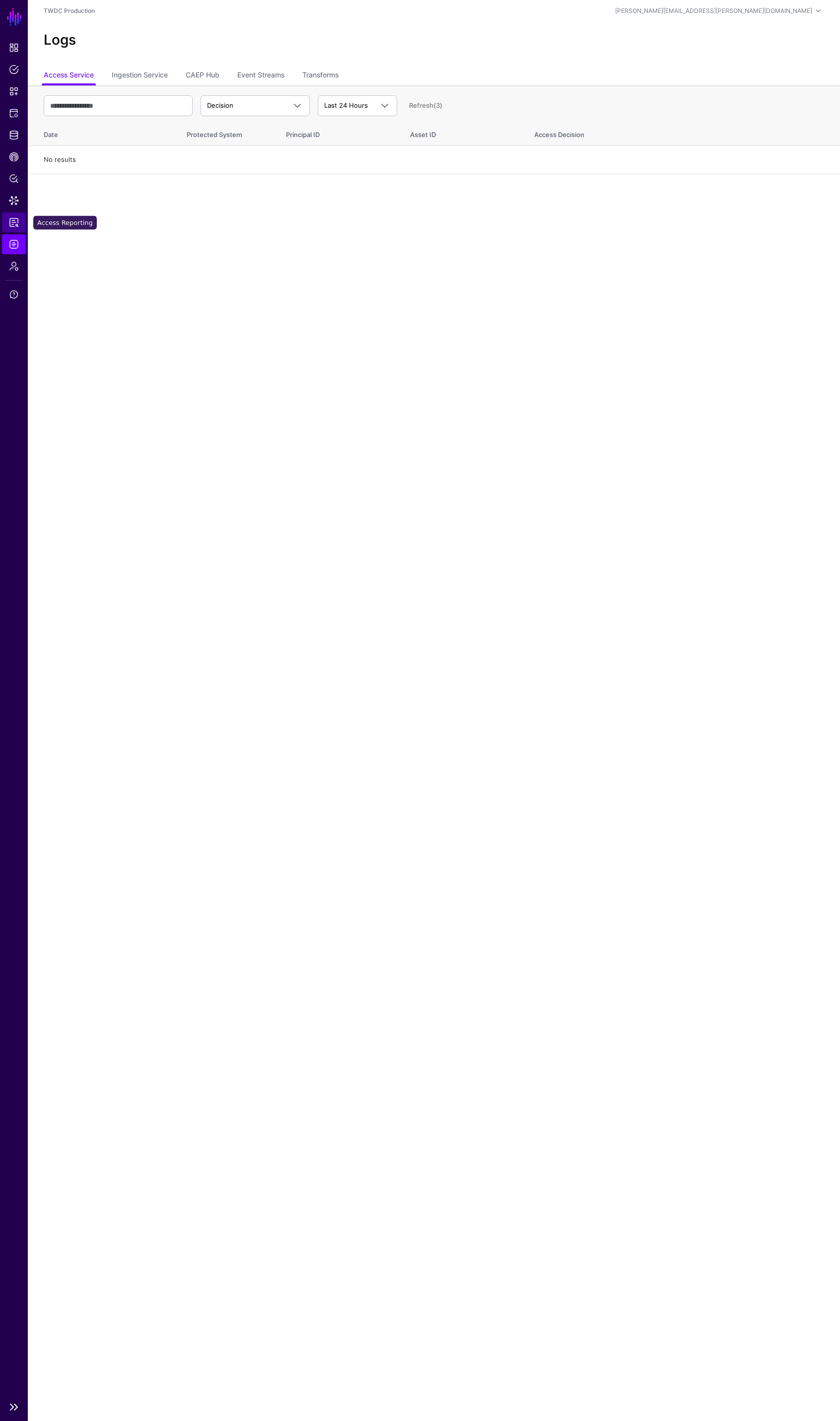
click at [12, 224] on span "Access Reporting" at bounding box center [14, 223] width 10 height 10
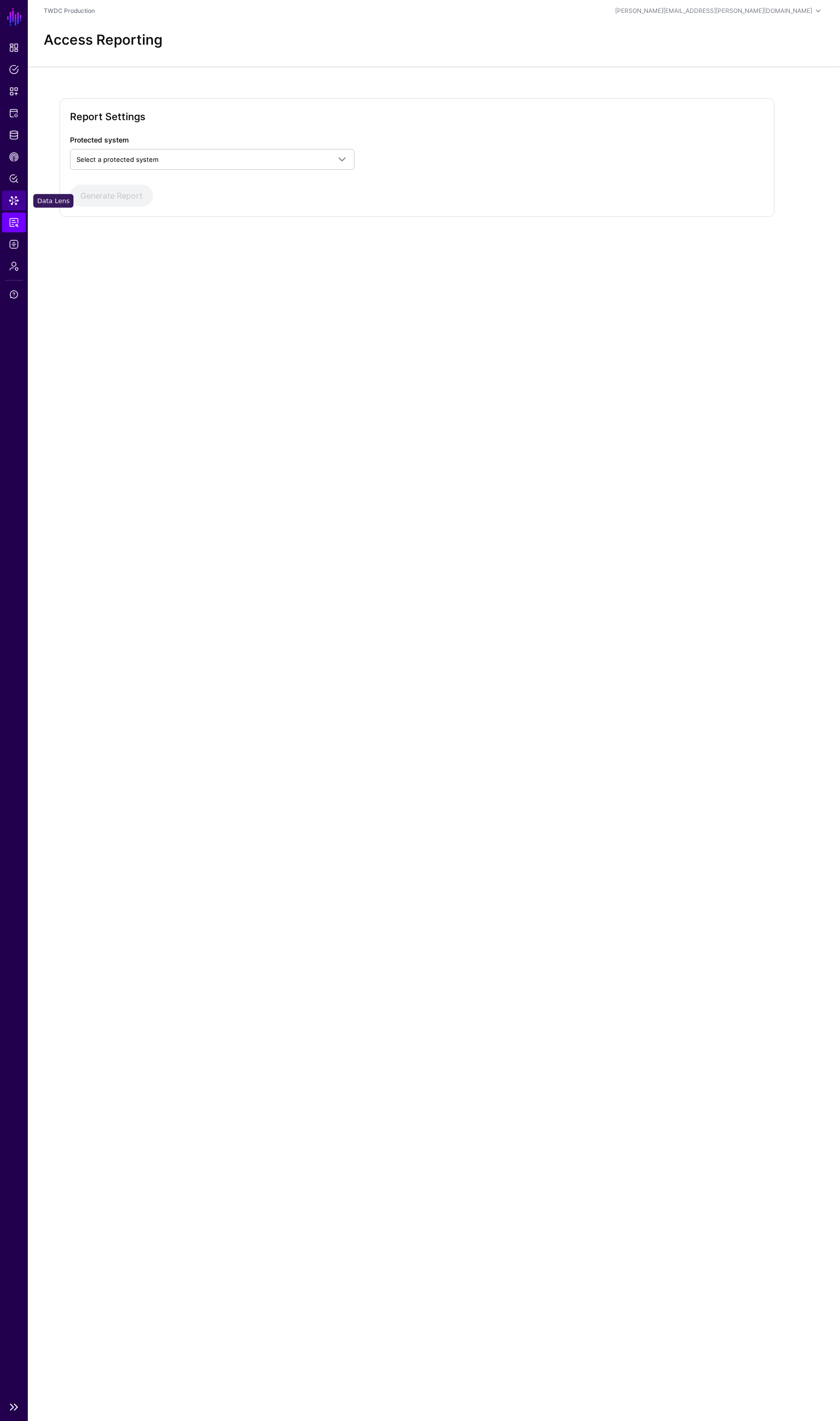
click at [13, 207] on link "Data Lens" at bounding box center [14, 200] width 24 height 20
click at [223, 118] on link at bounding box center [141, 118] width 174 height 21
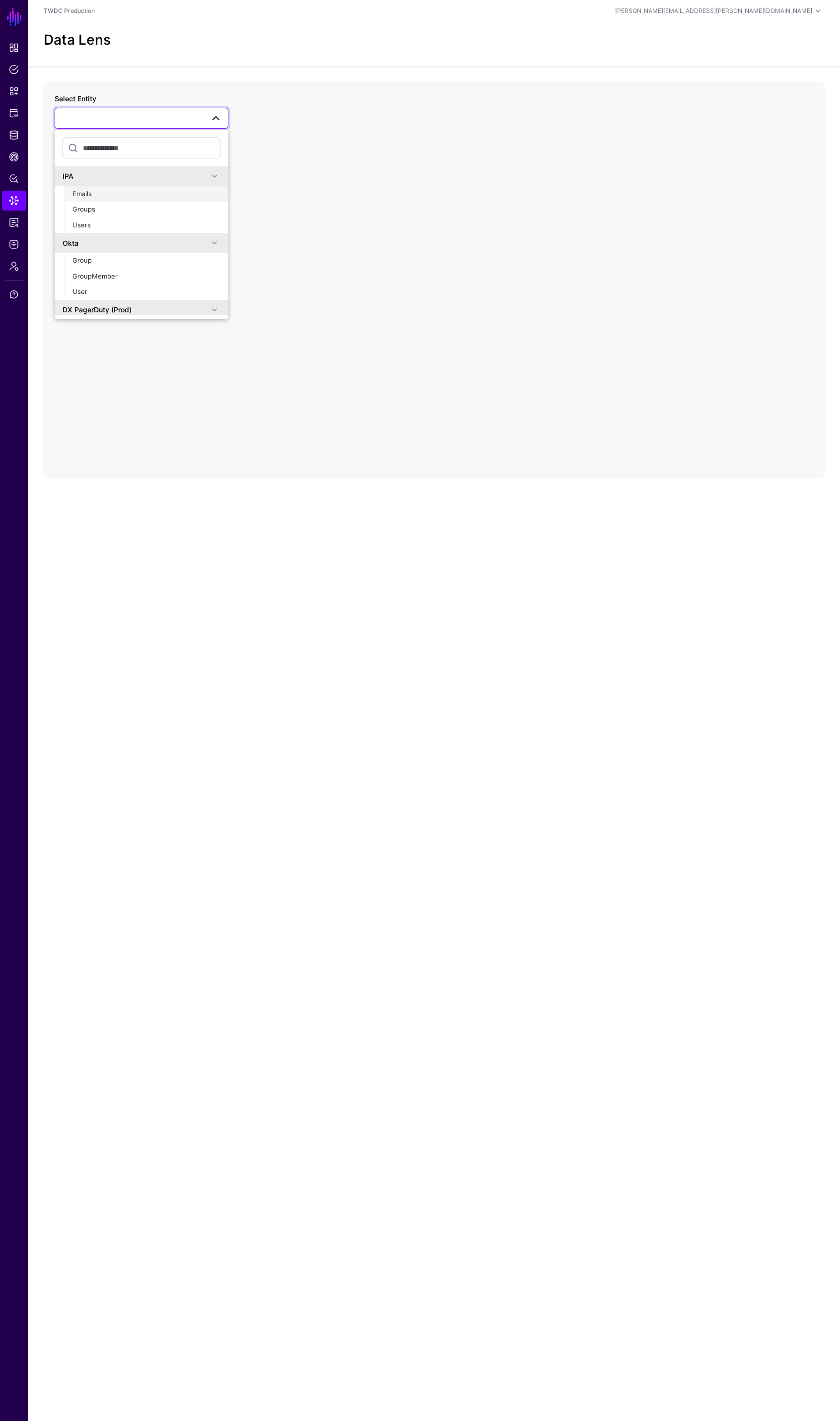
click at [170, 196] on div "Emails" at bounding box center [146, 194] width 148 height 10
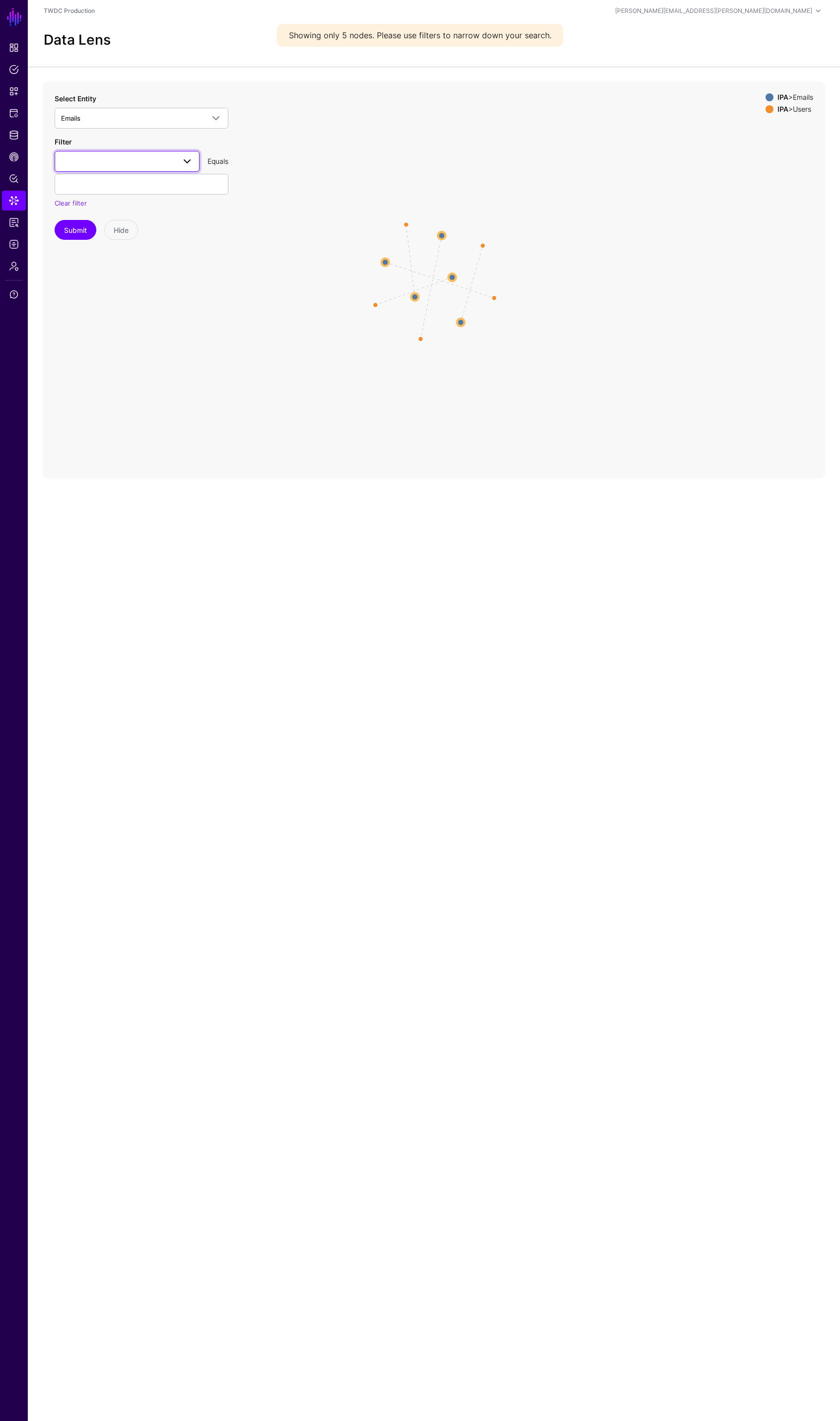
click at [119, 164] on span at bounding box center [127, 161] width 132 height 12
click at [86, 230] on div "value" at bounding box center [127, 233] width 129 height 10
click at [116, 188] on input "text" at bounding box center [141, 184] width 174 height 21
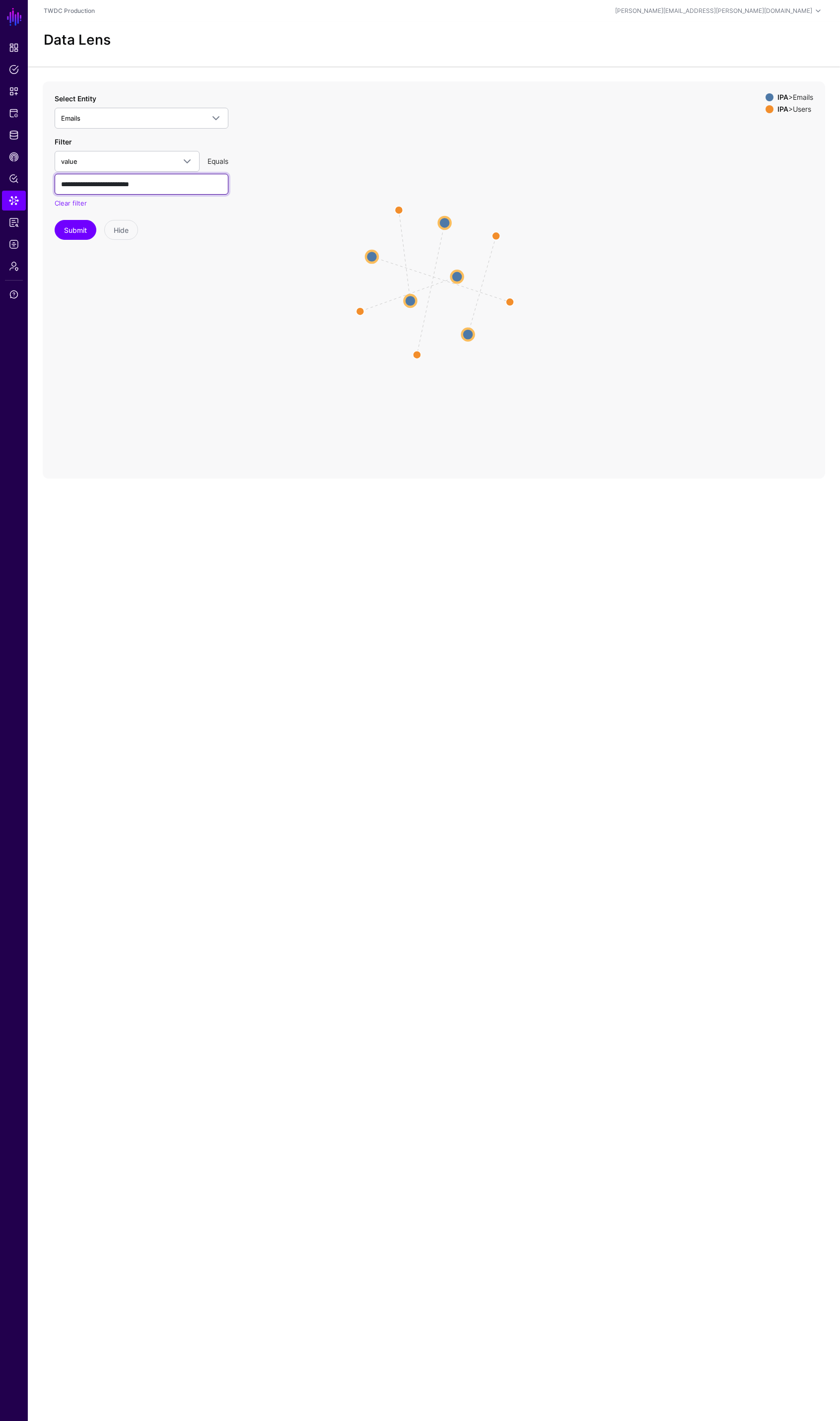
type input "**********"
click at [54, 220] on button "Submit" at bounding box center [75, 229] width 41 height 20
click at [144, 185] on input "**********" at bounding box center [141, 184] width 174 height 21
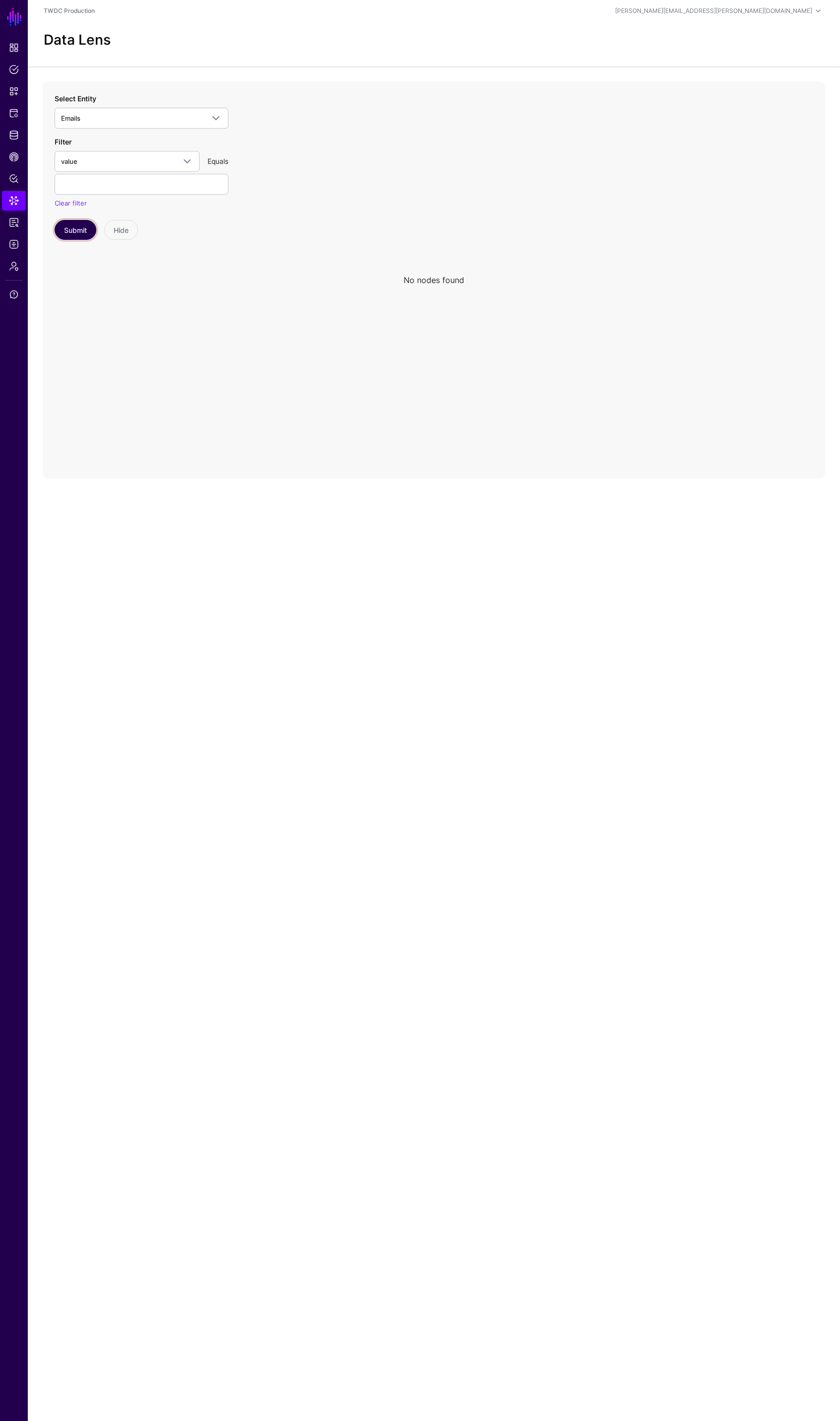
click at [90, 233] on button "Submit" at bounding box center [75, 229] width 41 height 20
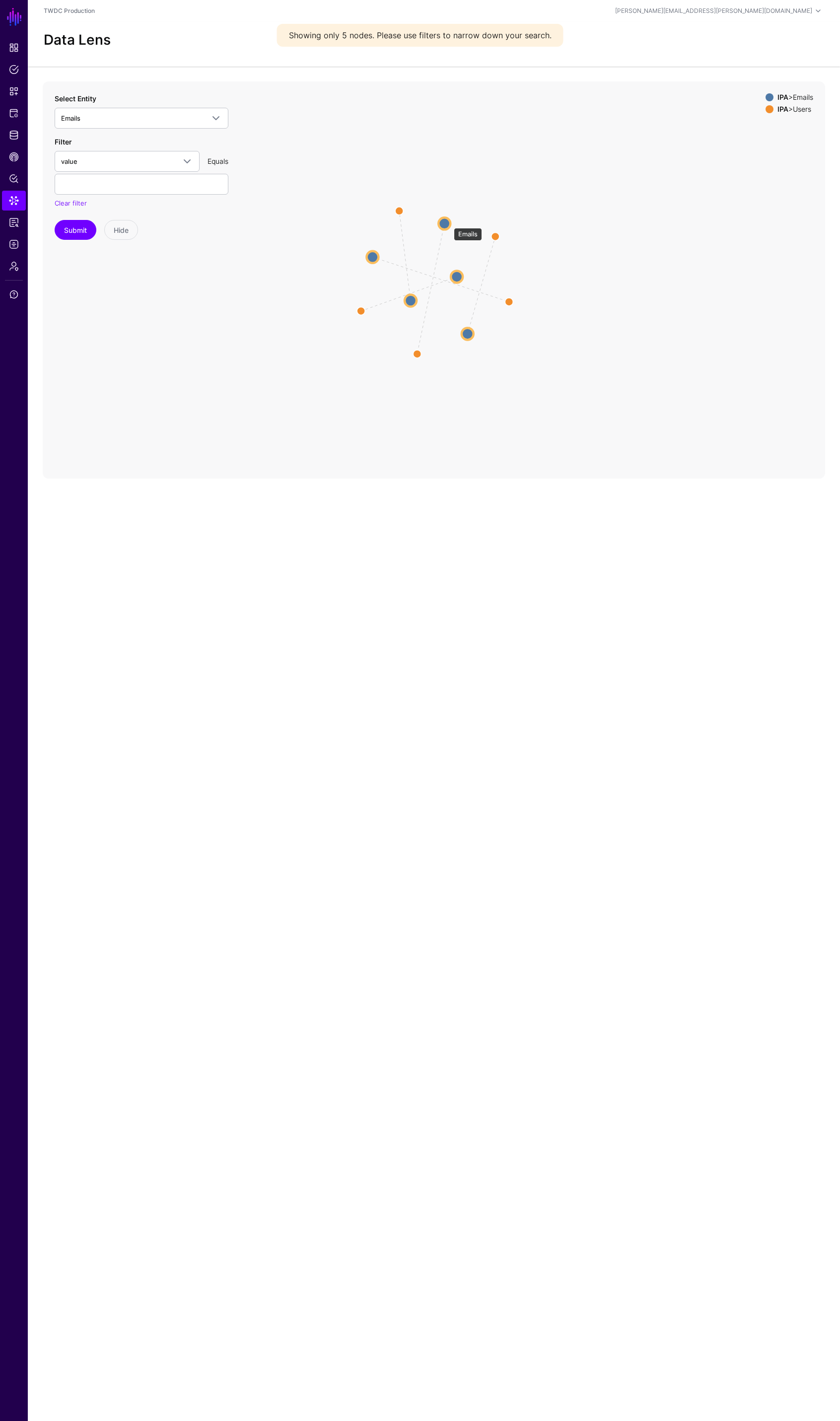
click at [449, 223] on circle at bounding box center [444, 223] width 12 height 12
click at [435, 288] on text "parent" at bounding box center [431, 288] width 16 height 7
click at [456, 279] on circle at bounding box center [458, 276] width 12 height 12
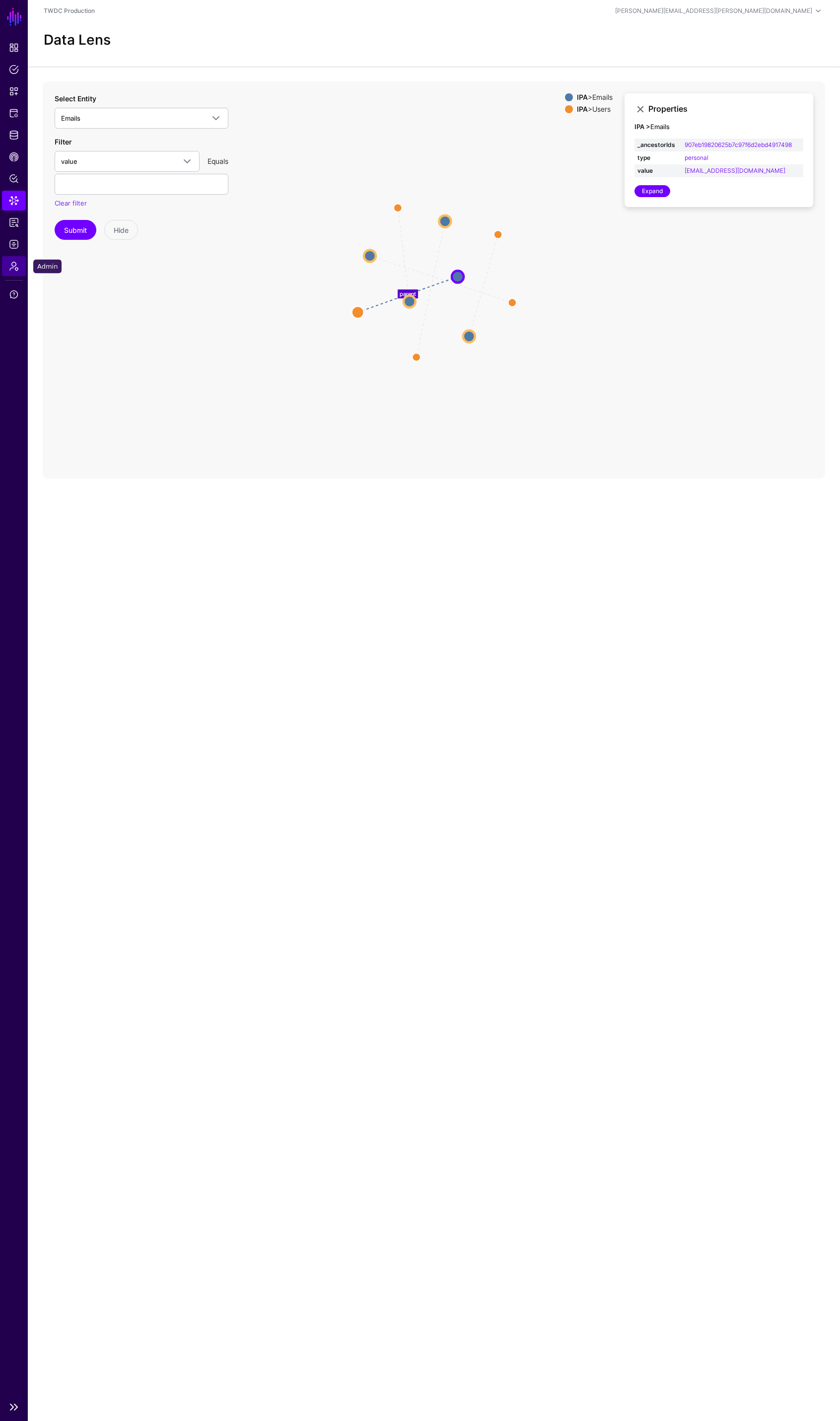
click at [11, 262] on span "Admin" at bounding box center [14, 266] width 10 height 10
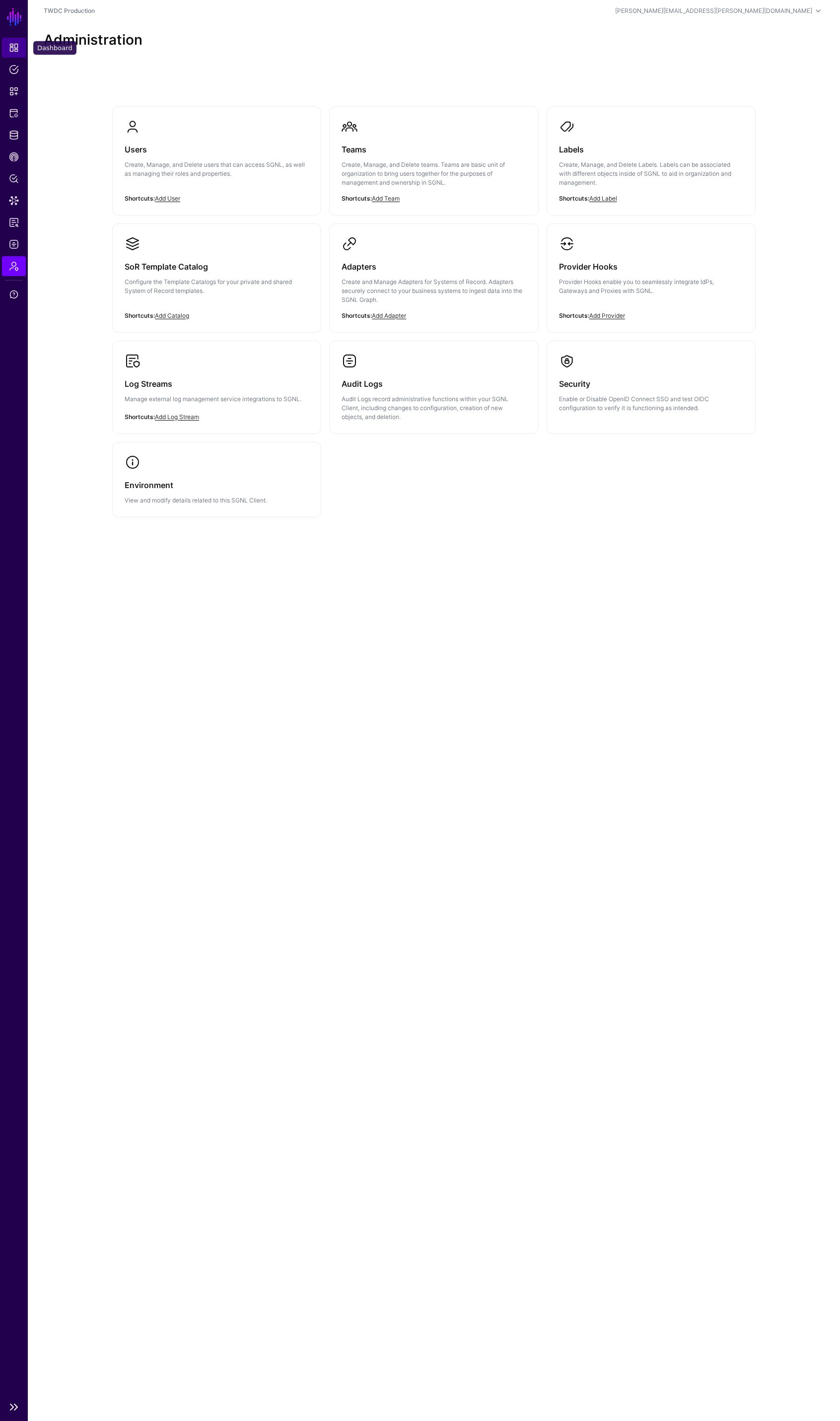
click at [20, 44] on link "Dashboard" at bounding box center [14, 47] width 24 height 20
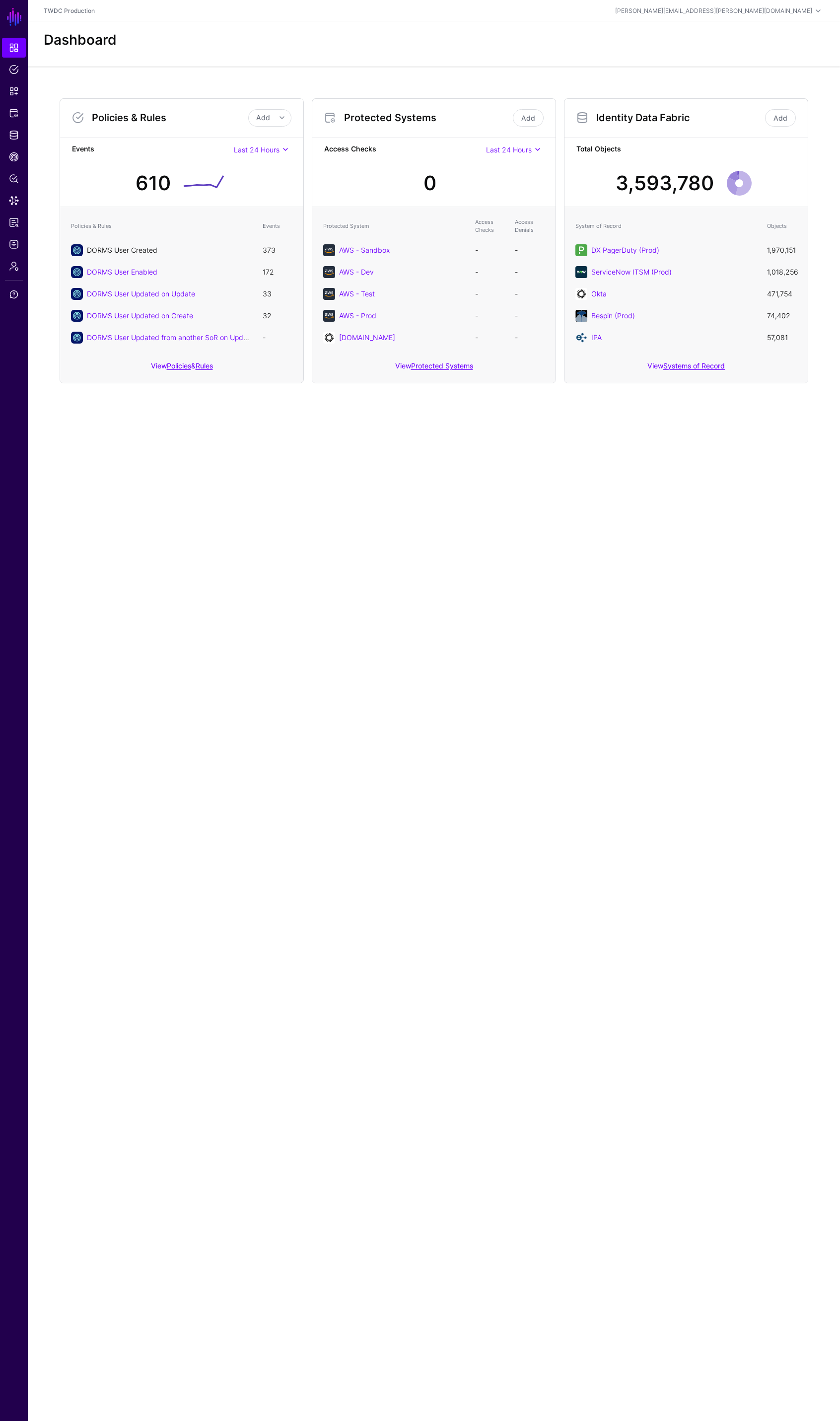
click at [137, 250] on link "DORMS User Created" at bounding box center [122, 250] width 71 height 8
